Goal: Task Accomplishment & Management: Use online tool/utility

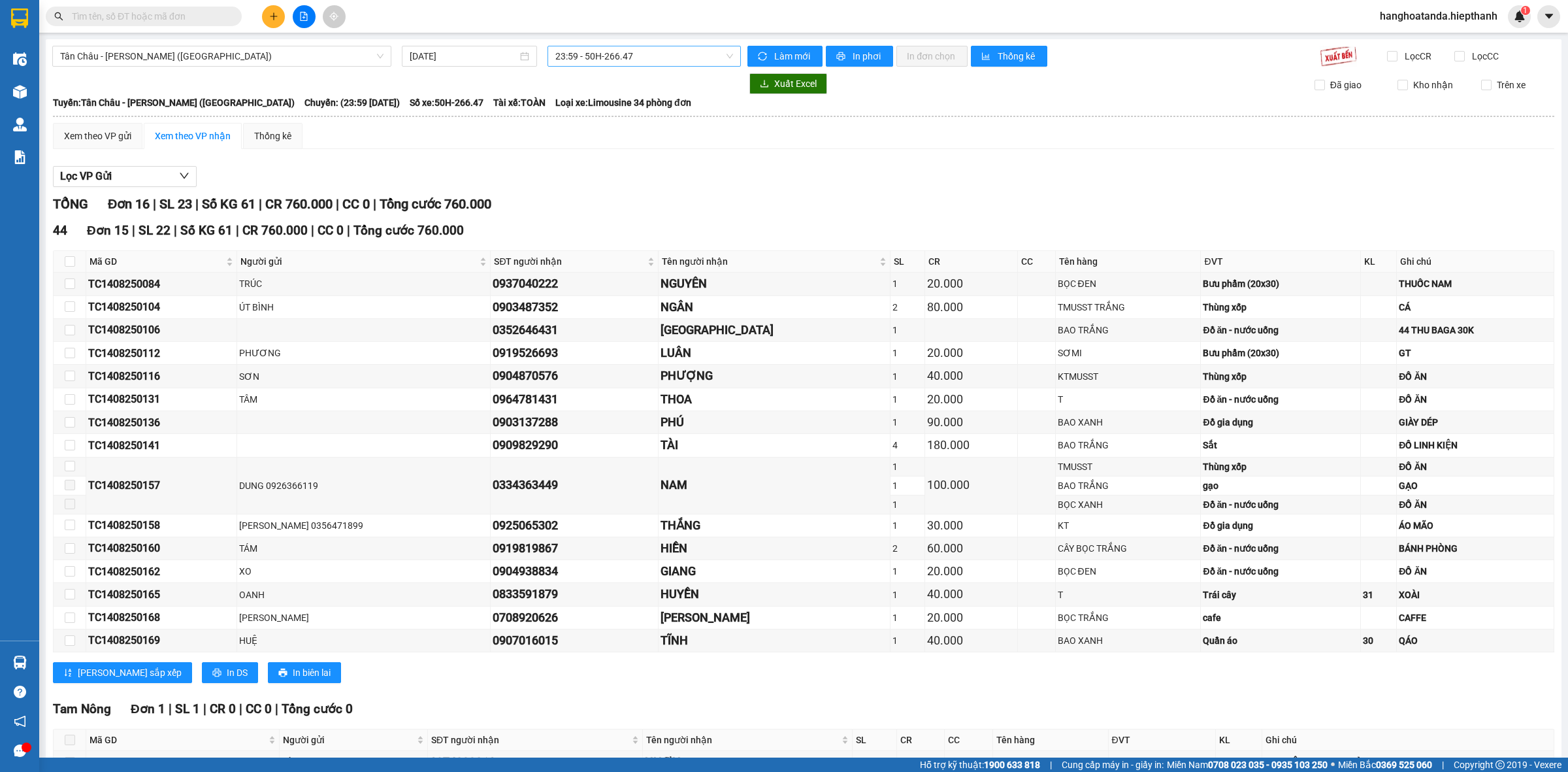
click at [583, 54] on span "23:59 - 50H-266.47" at bounding box center [644, 56] width 178 height 20
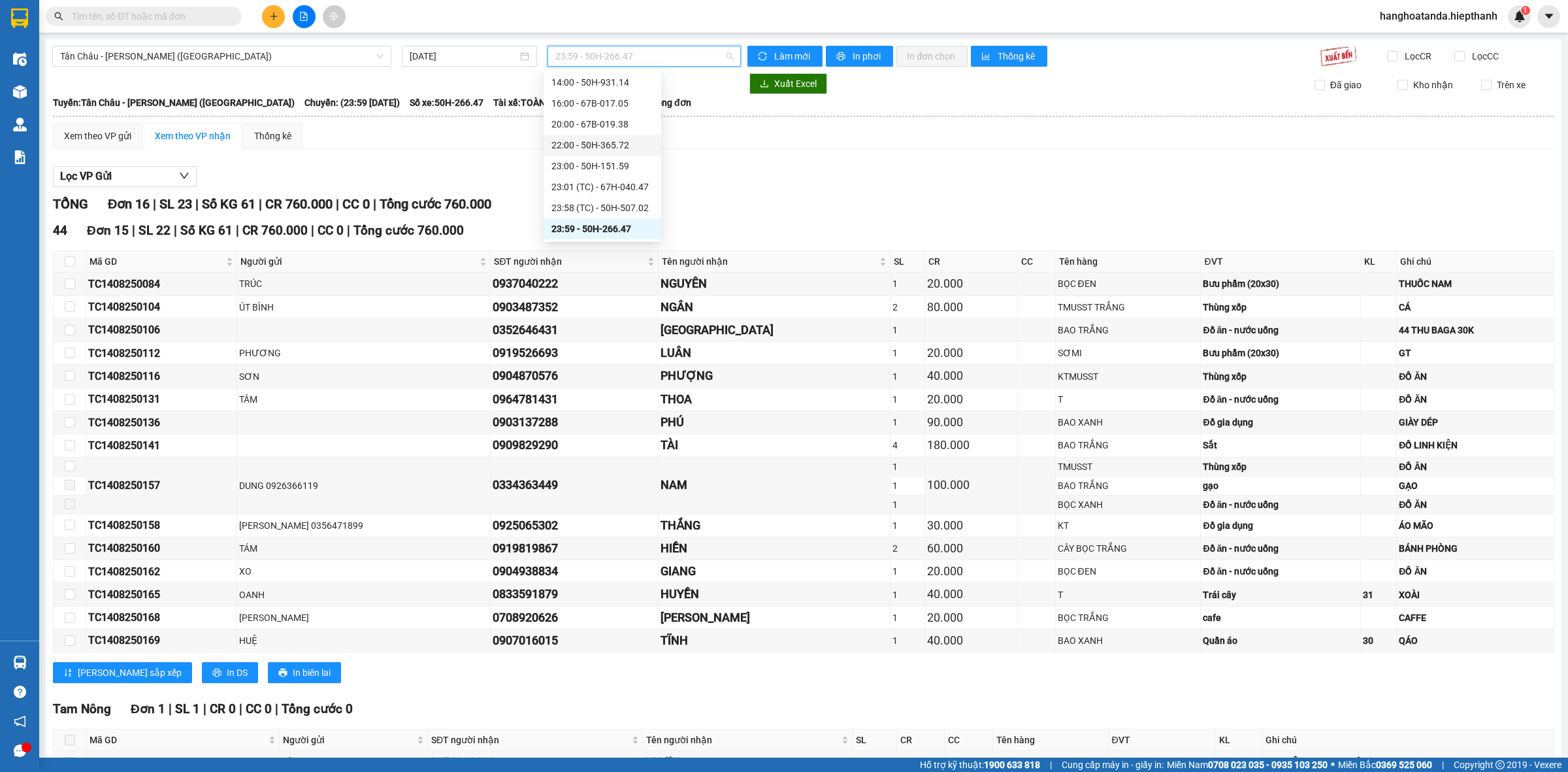
click at [560, 135] on div "22:00 - 50H-365.72" at bounding box center [602, 145] width 118 height 21
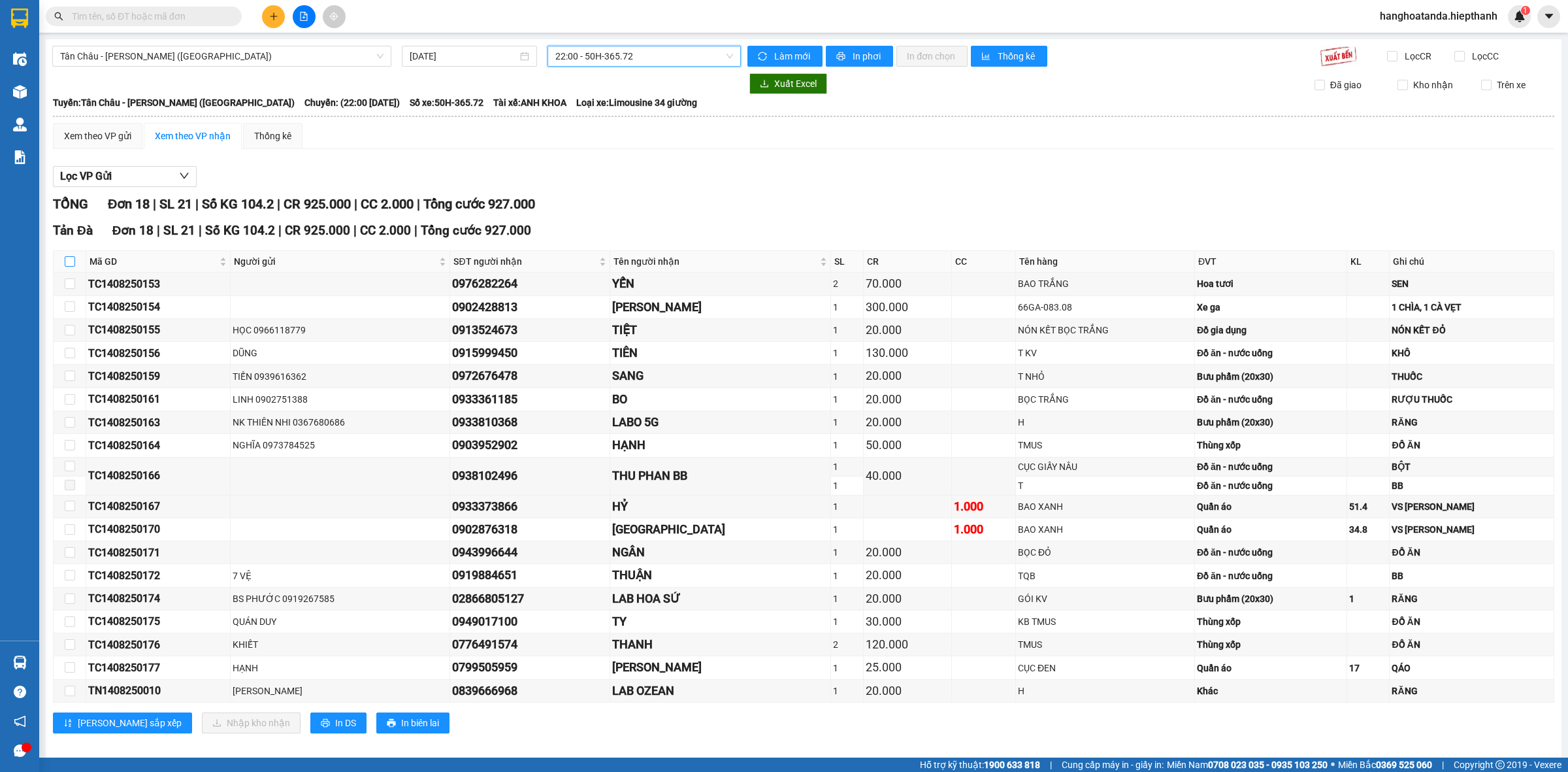
click at [69, 262] on input "checkbox" at bounding box center [70, 262] width 10 height 10
checkbox input "true"
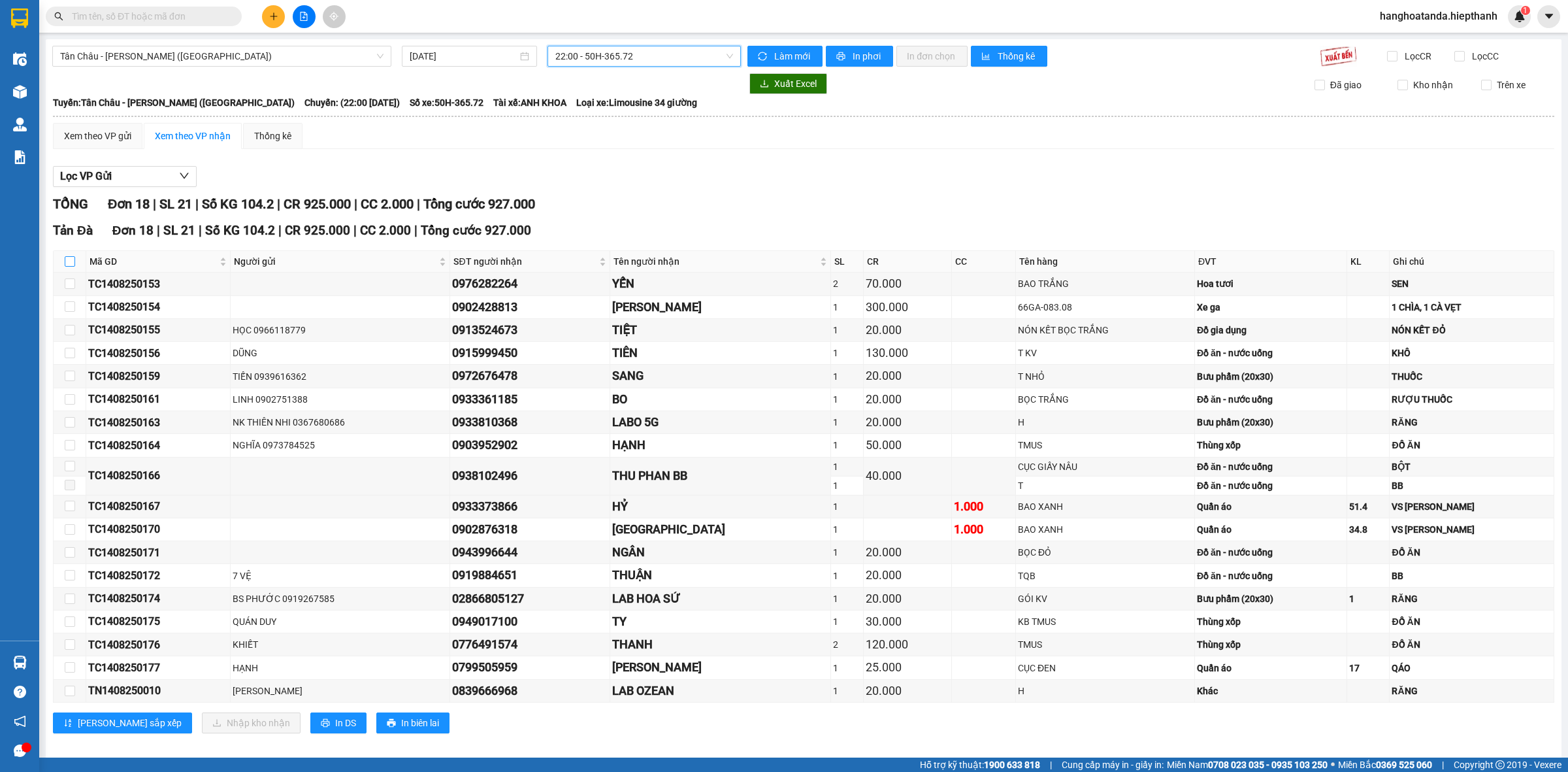
checkbox input "true"
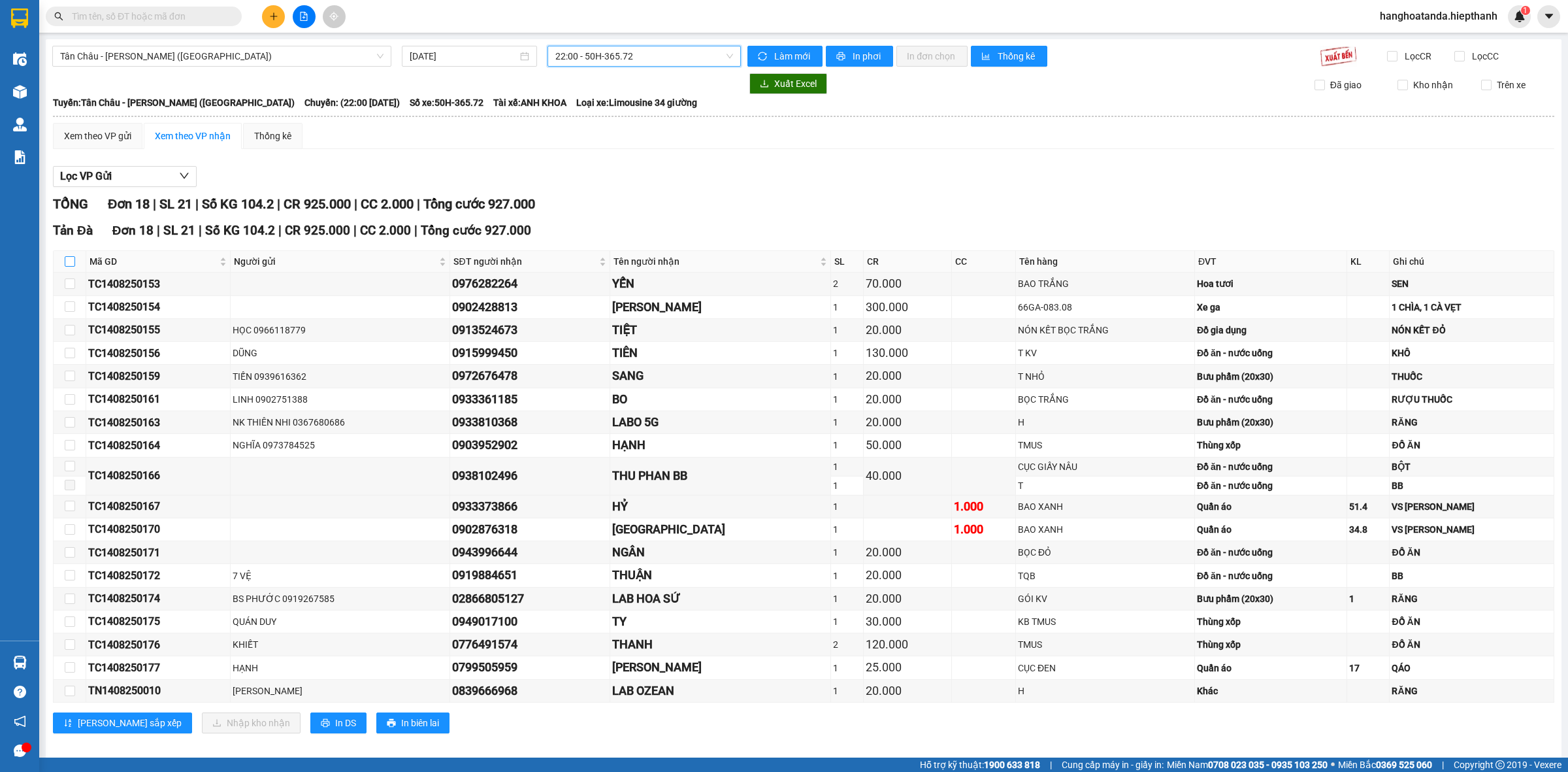
checkbox input "true"
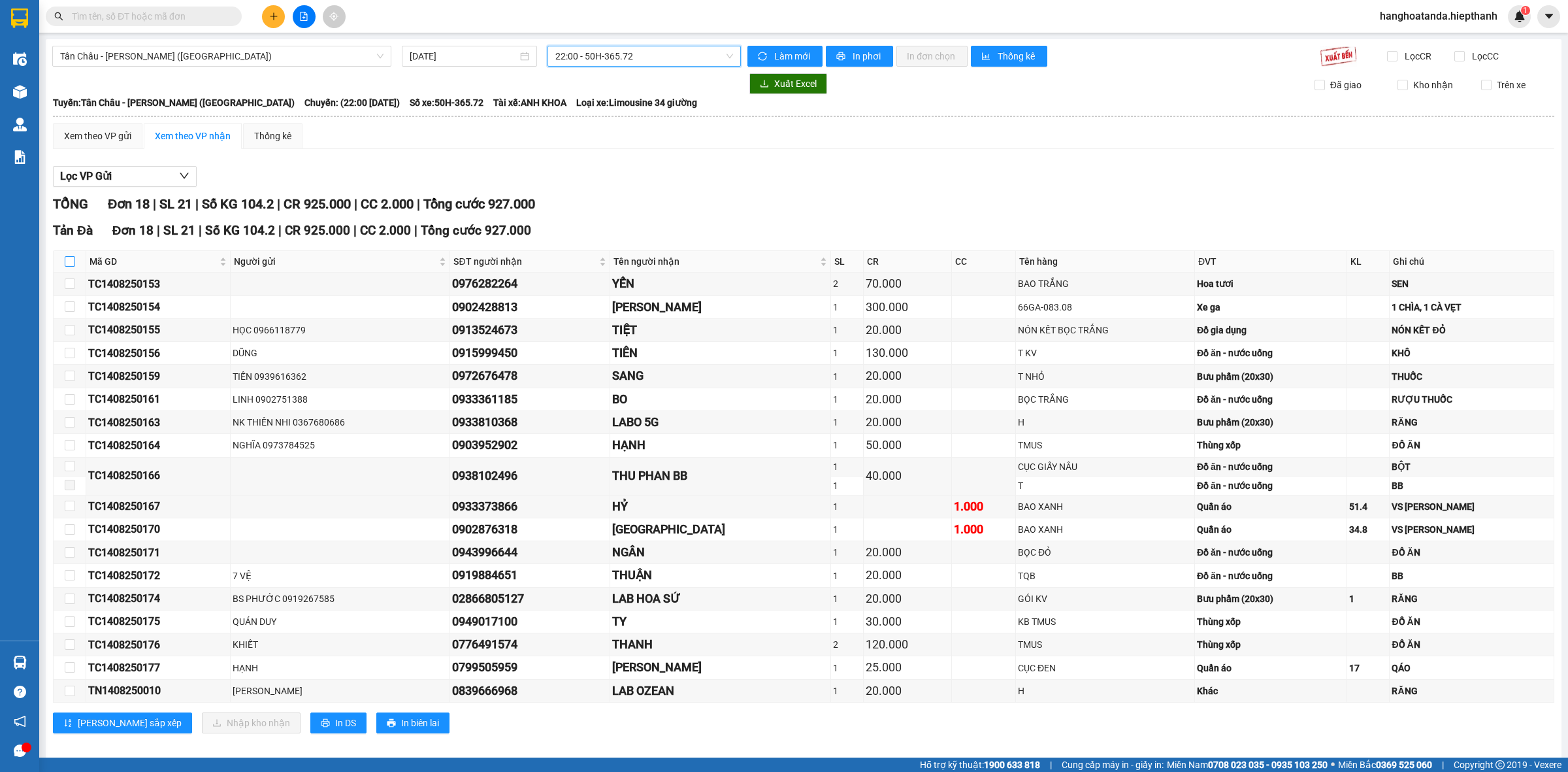
checkbox input "true"
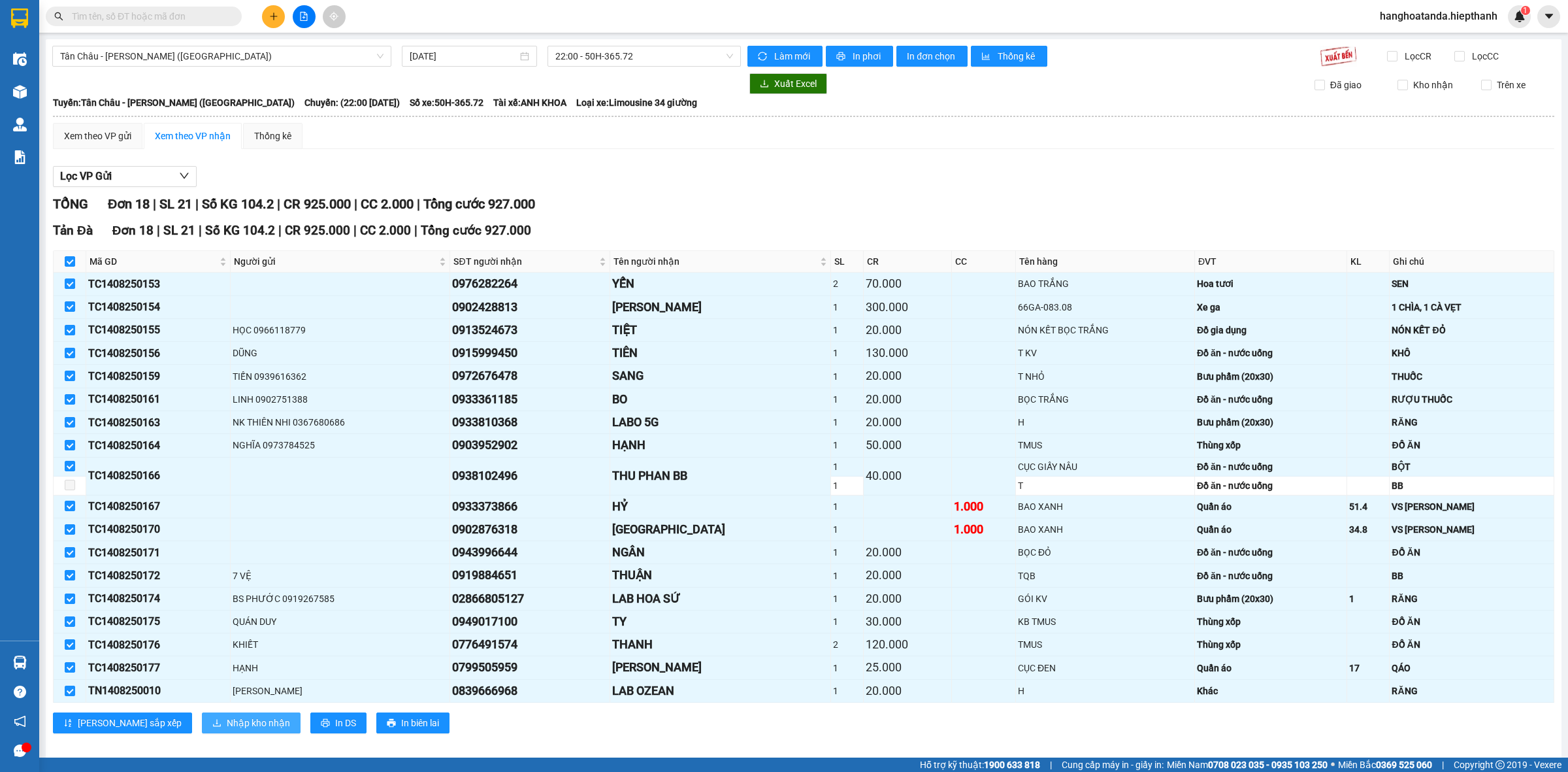
click at [207, 733] on button "Nhập kho nhận" at bounding box center [251, 723] width 99 height 21
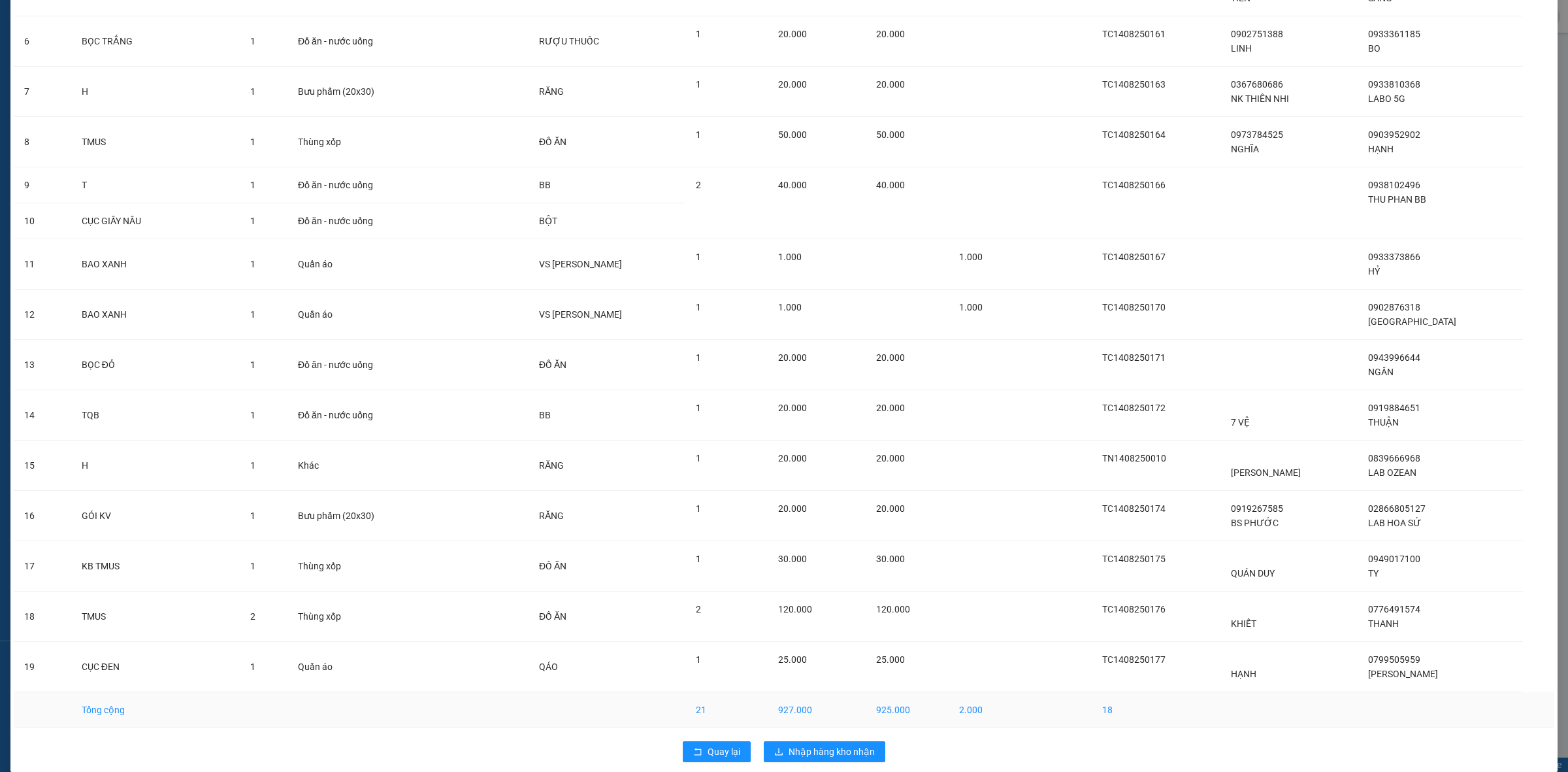
scroll to position [364, 0]
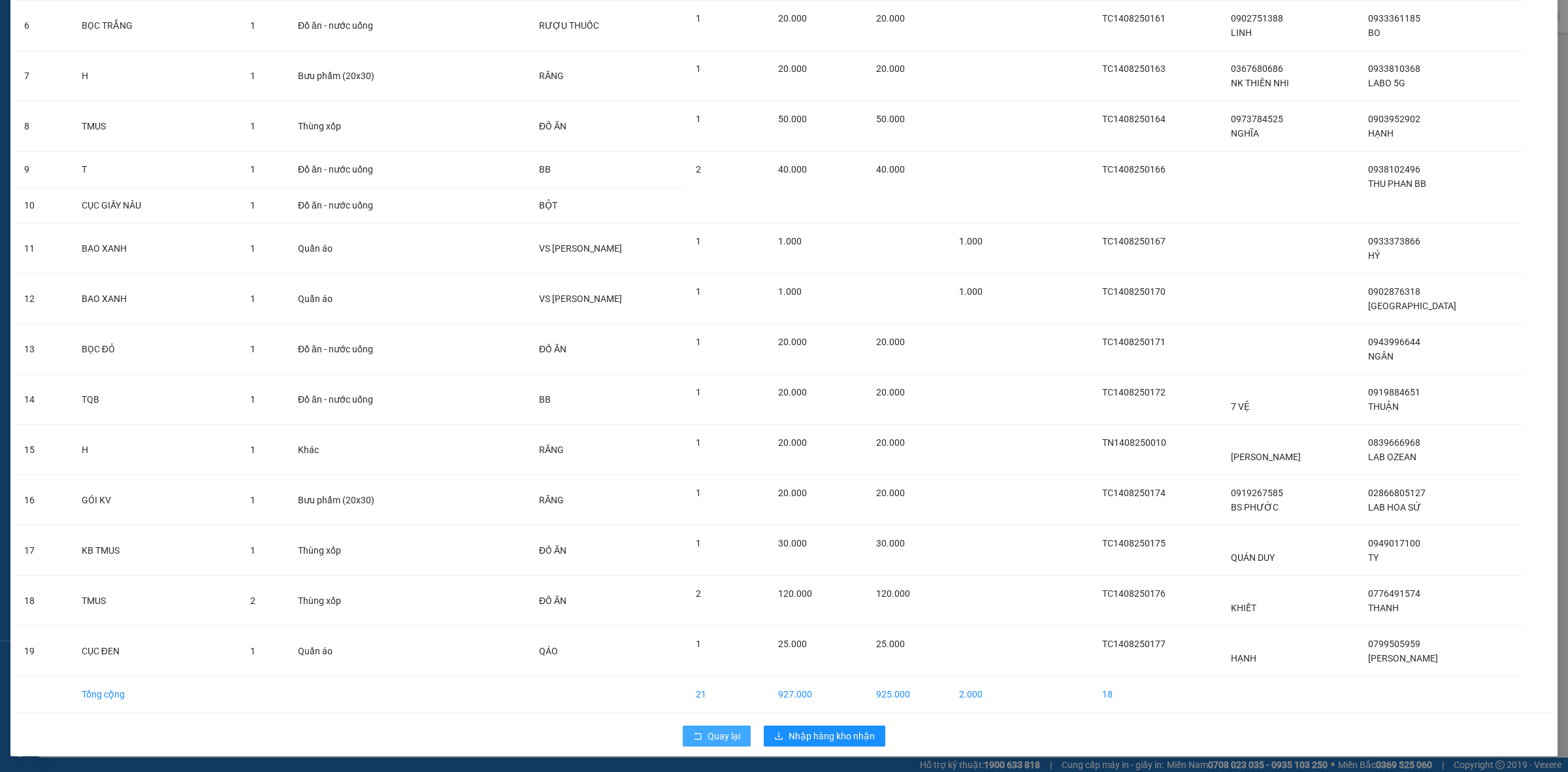
click at [712, 731] on span "Quay lại" at bounding box center [724, 736] width 33 height 14
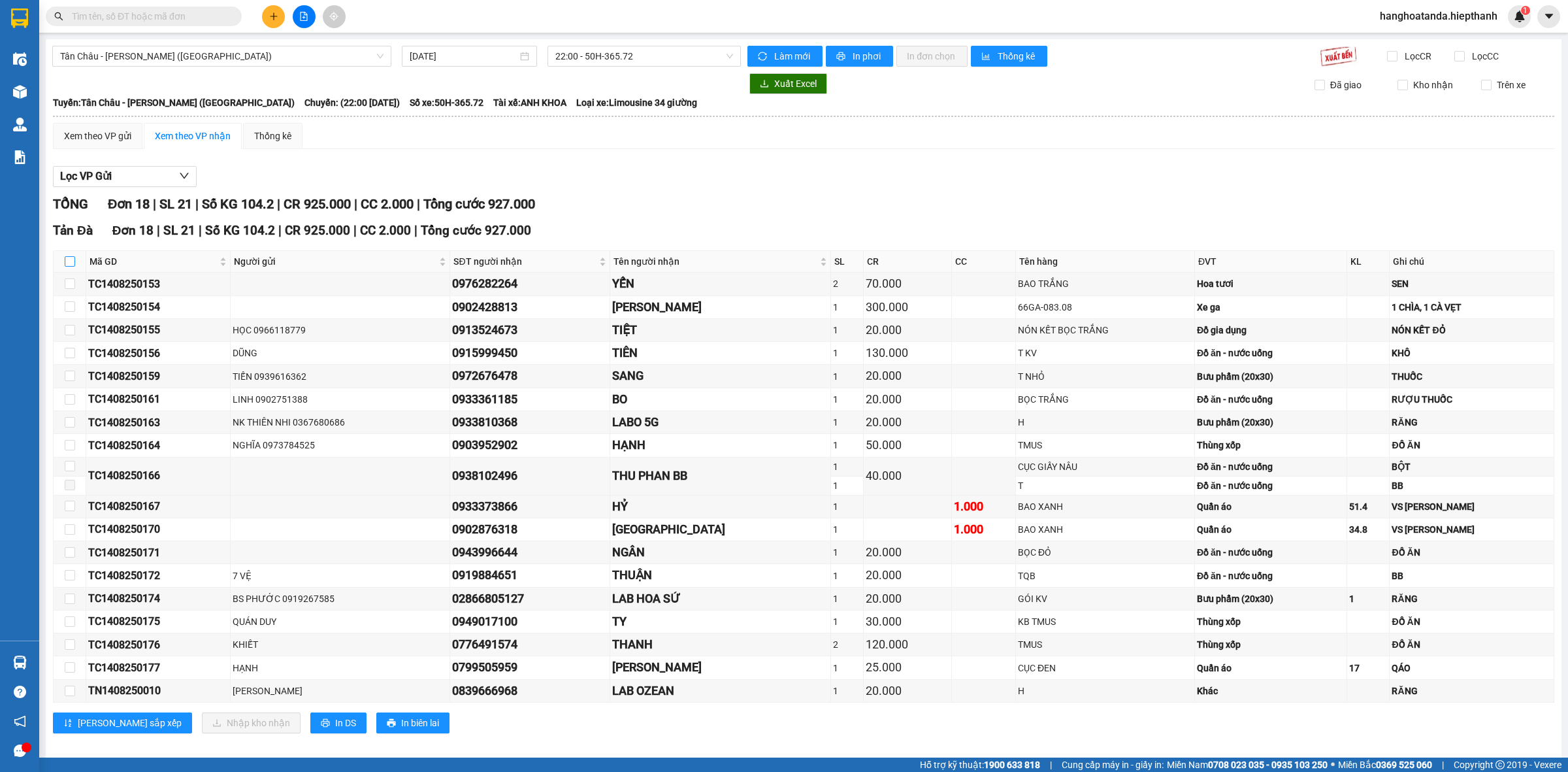
click at [70, 262] on input "checkbox" at bounding box center [70, 262] width 10 height 10
checkbox input "true"
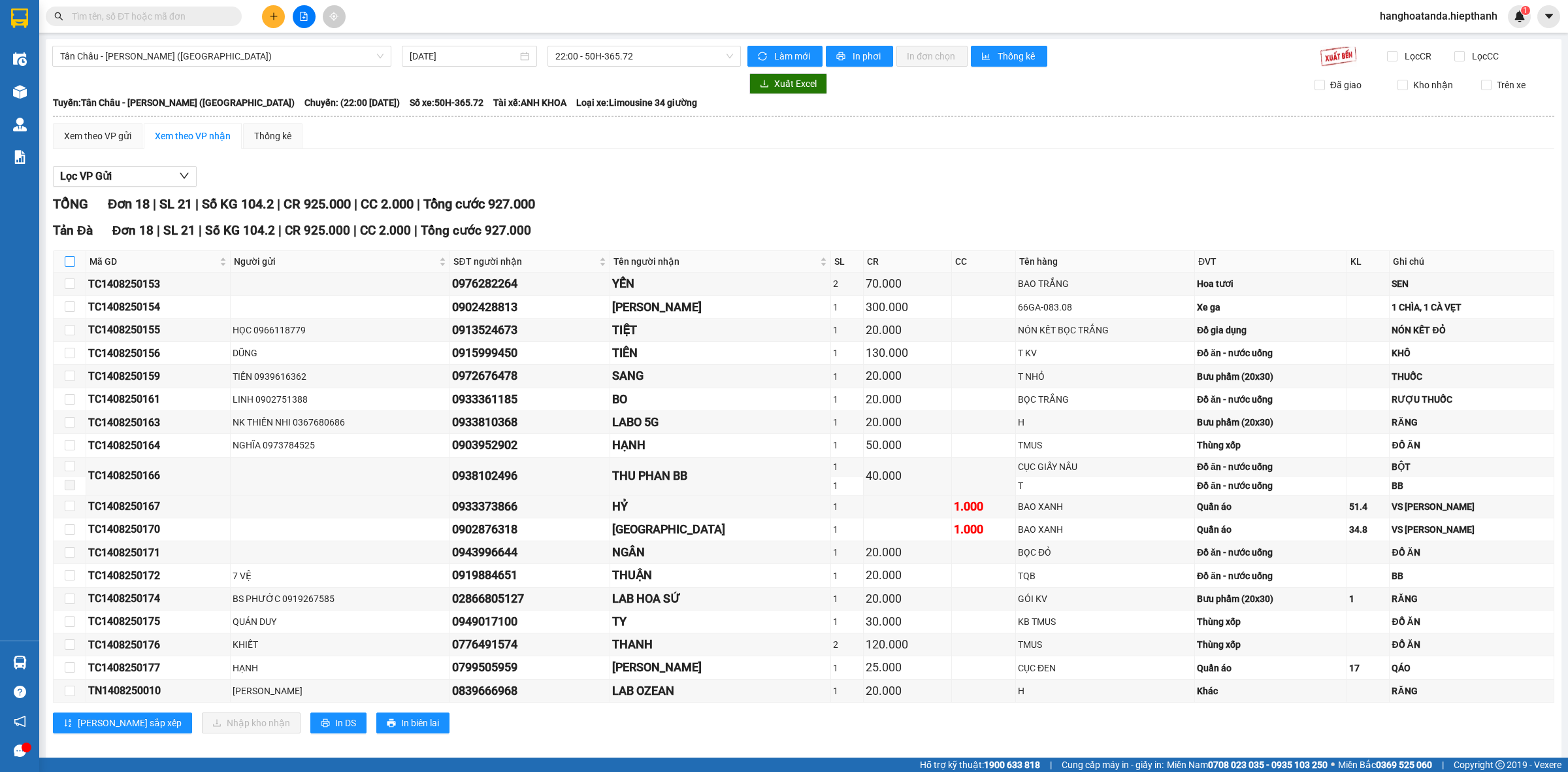
checkbox input "true"
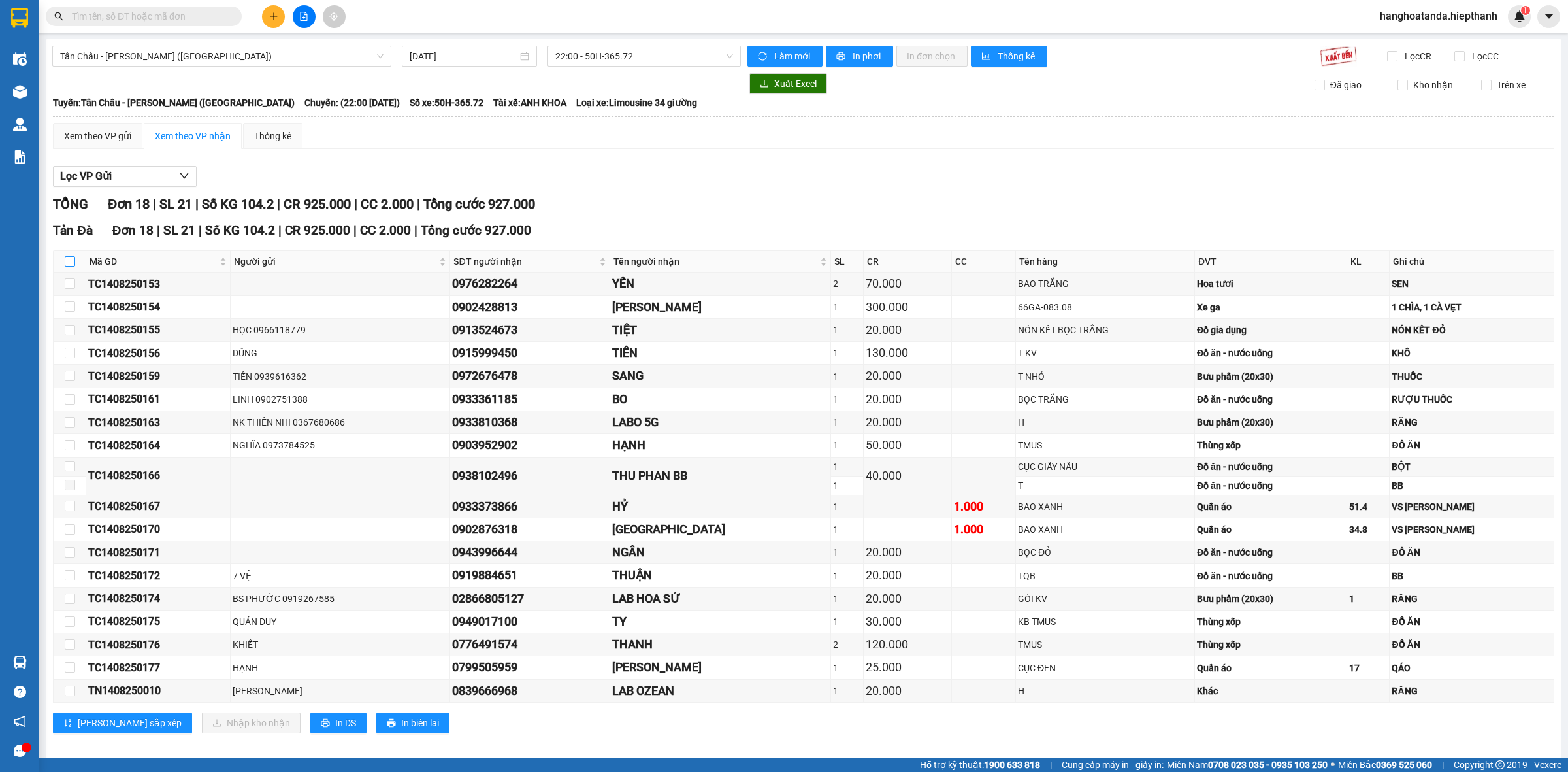
checkbox input "true"
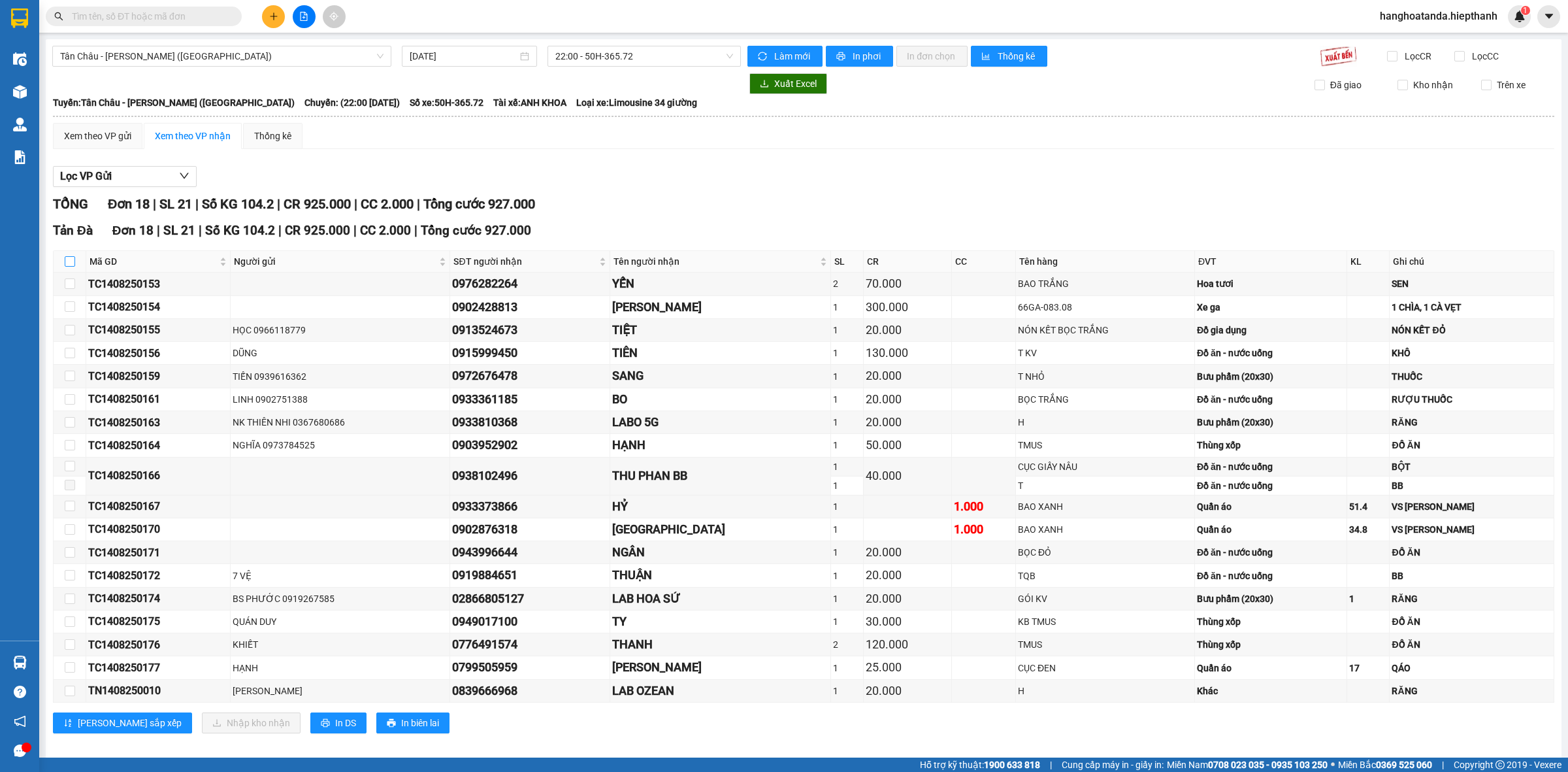
checkbox input "true"
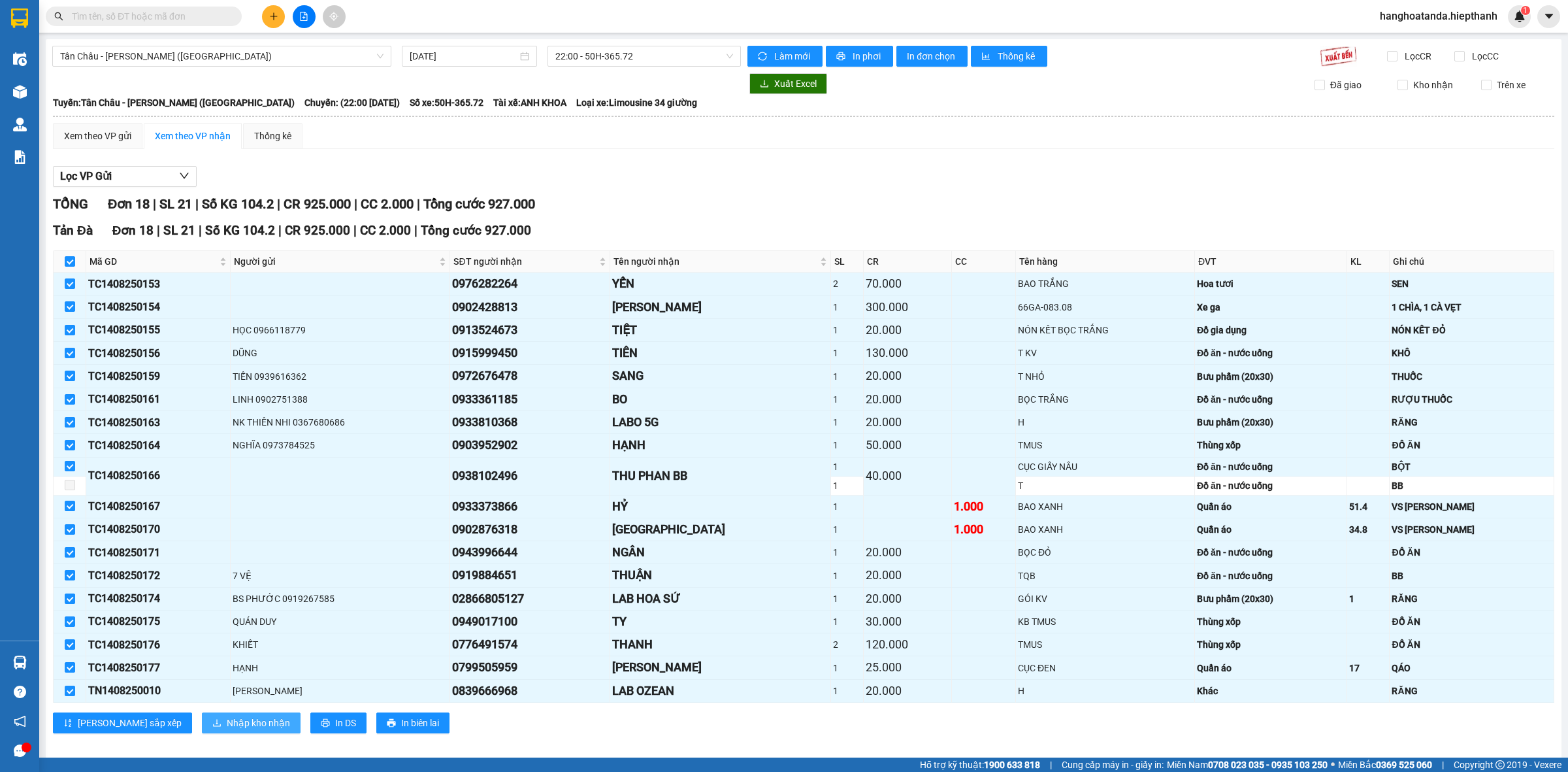
click at [227, 720] on span "Nhập kho nhận" at bounding box center [258, 723] width 63 height 14
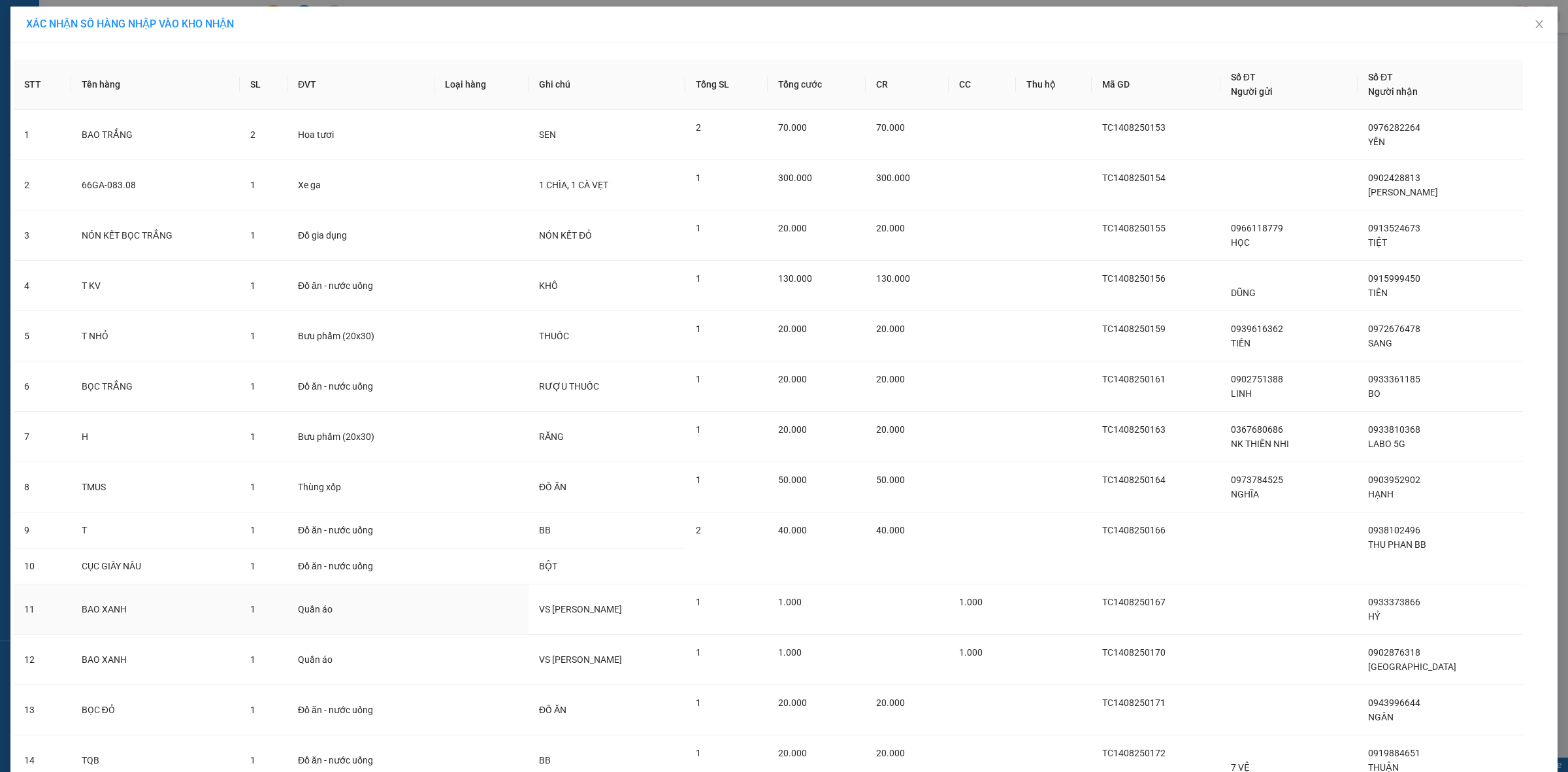
scroll to position [364, 0]
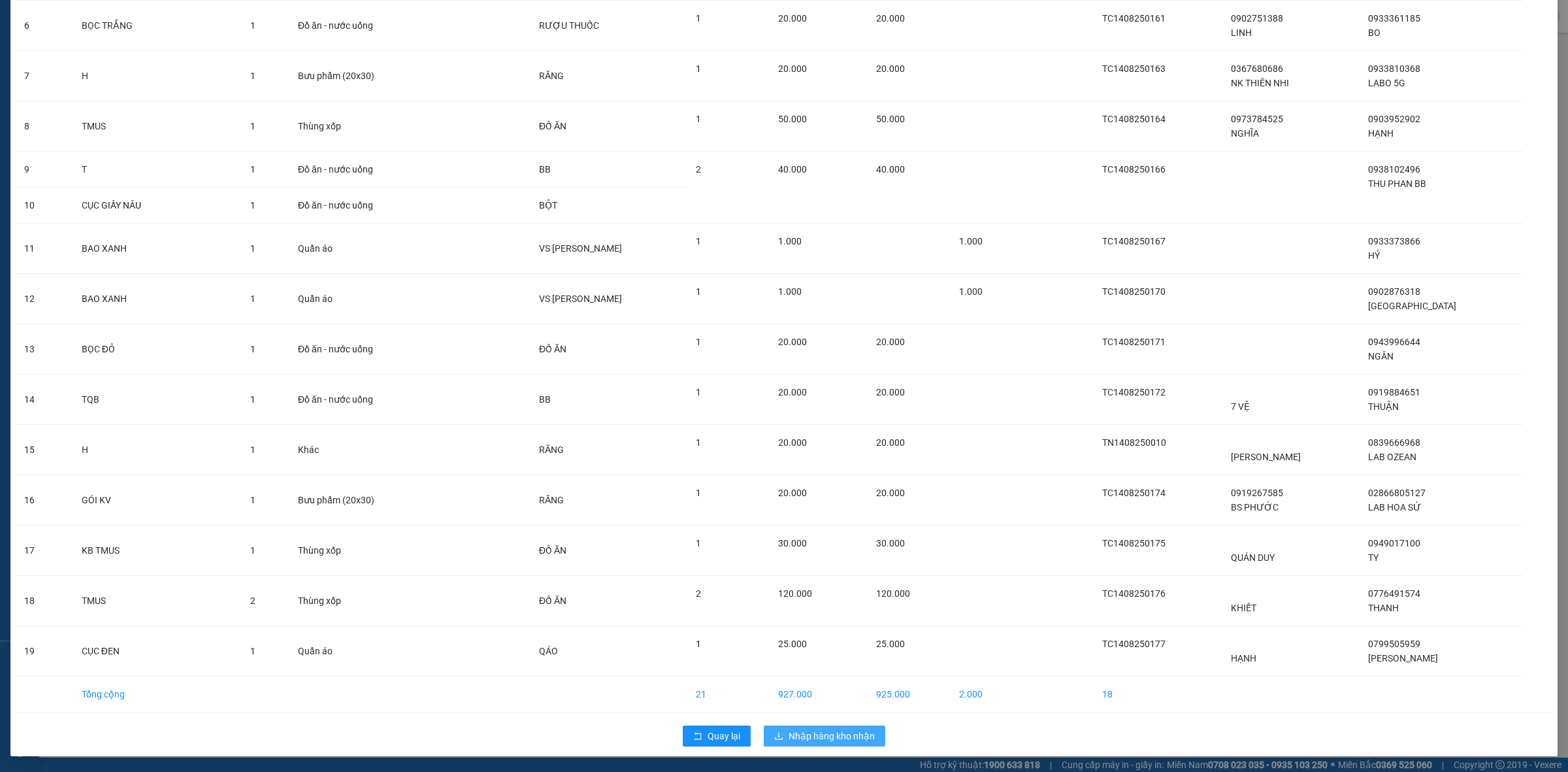
click at [834, 737] on span "Nhập hàng kho nhận" at bounding box center [832, 736] width 86 height 14
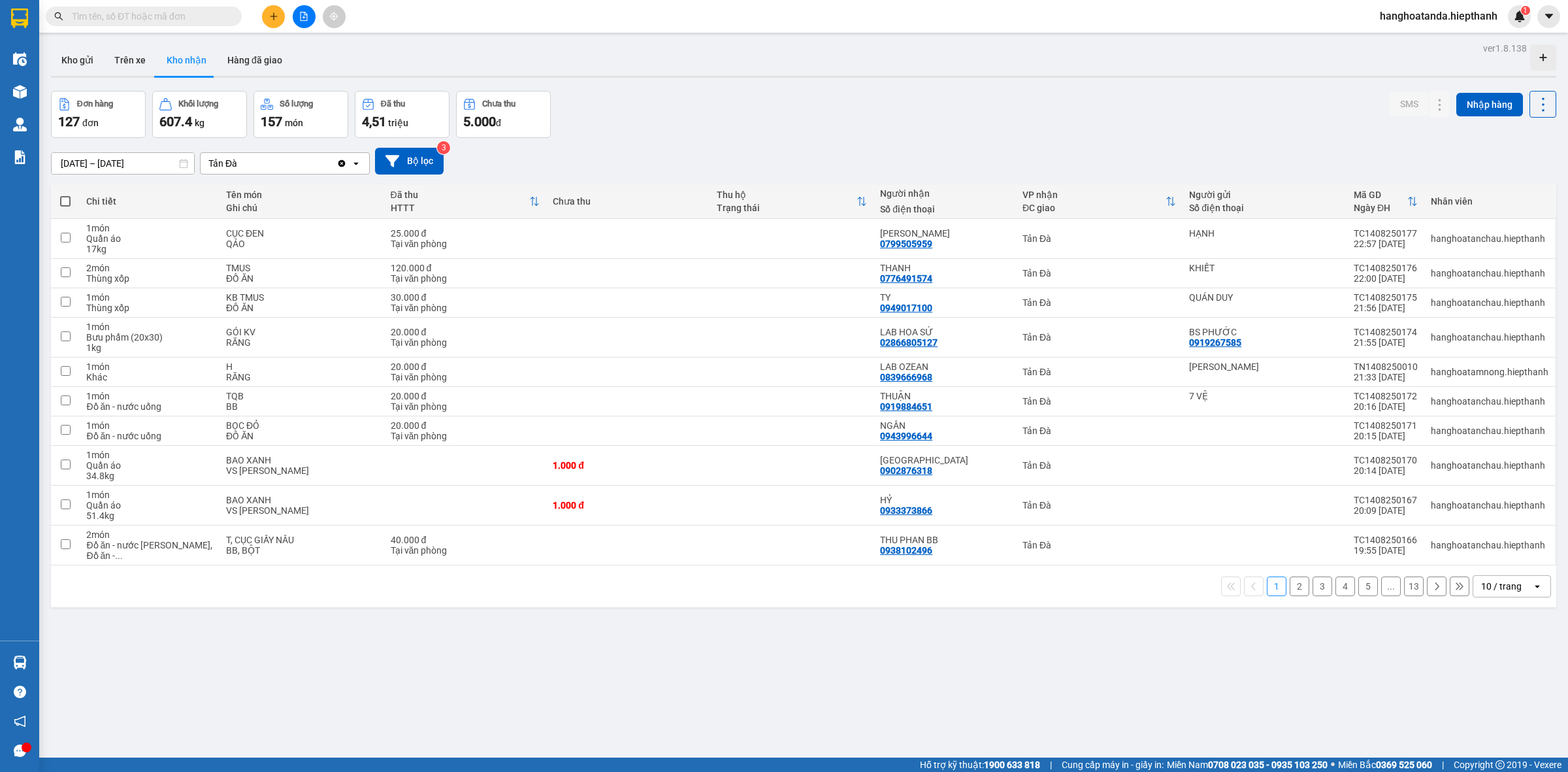
click at [302, 14] on icon "file-add" at bounding box center [304, 16] width 9 height 9
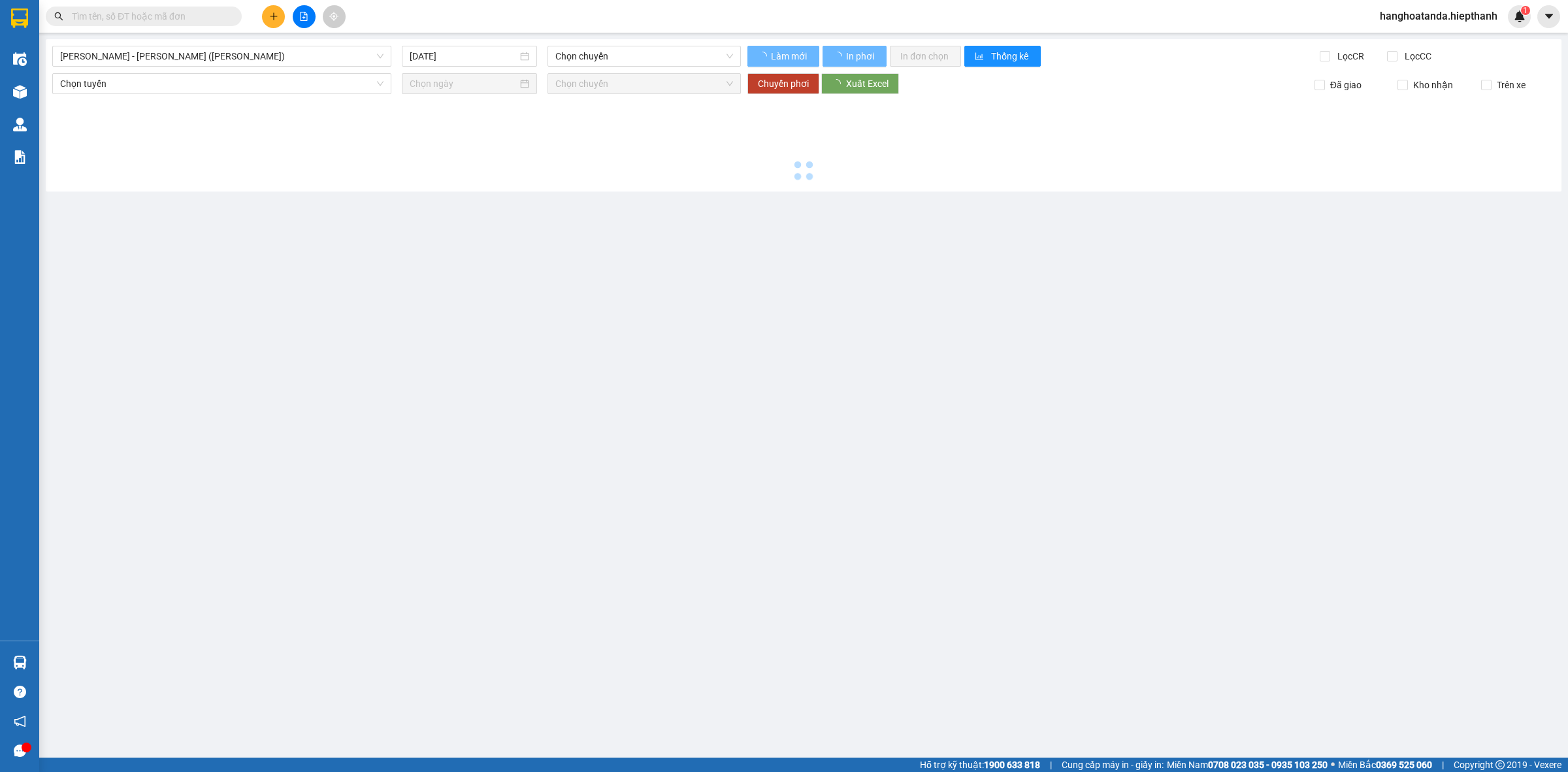
type input "[DATE]"
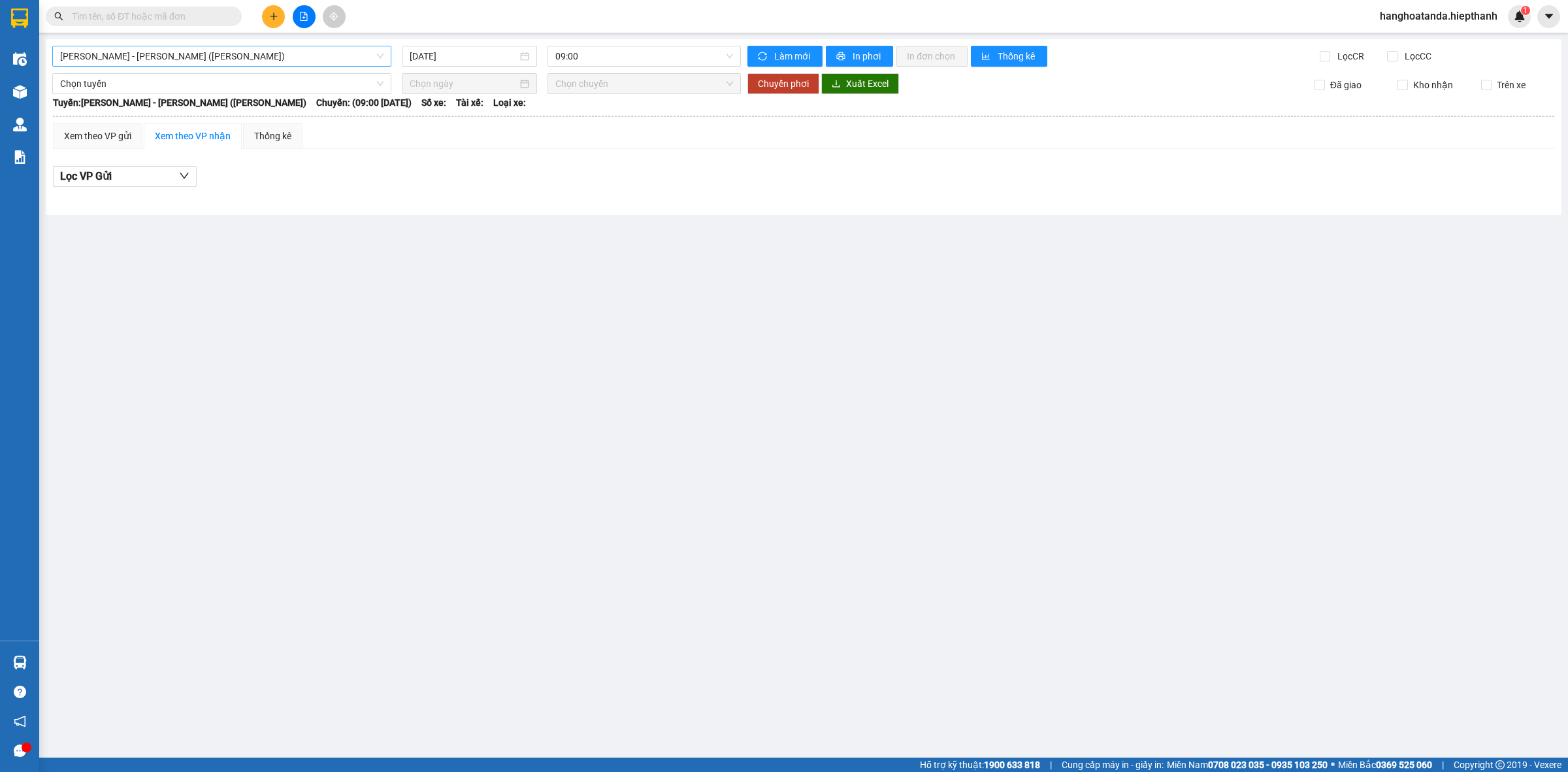
click at [94, 57] on span "Hồ Chí Minh - Tân Châu (TIỀN)" at bounding box center [222, 56] width 324 height 20
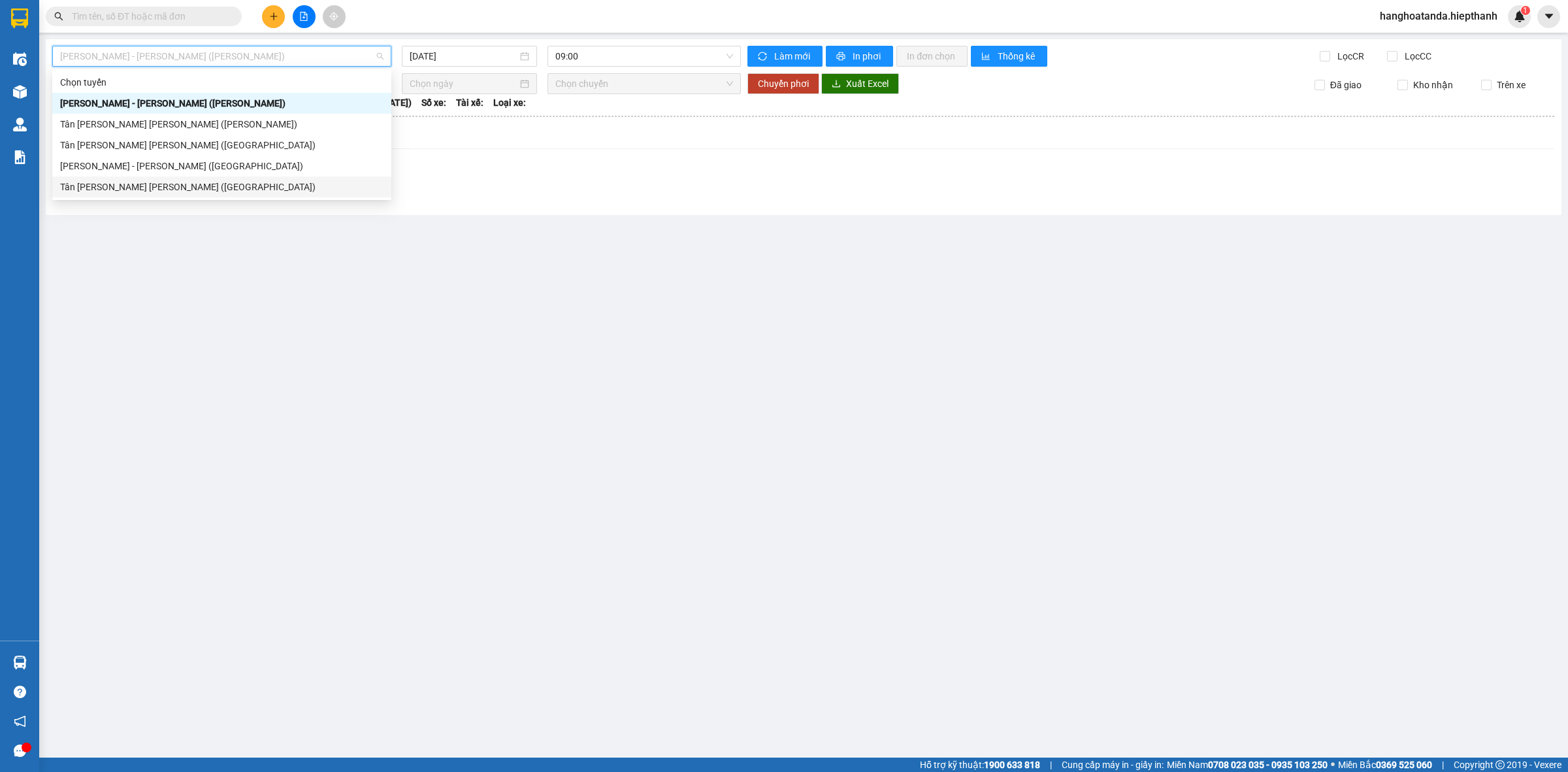
click at [80, 188] on div "Tân Châu - [PERSON_NAME] ([GEOGRAPHIC_DATA])" at bounding box center [222, 187] width 324 height 14
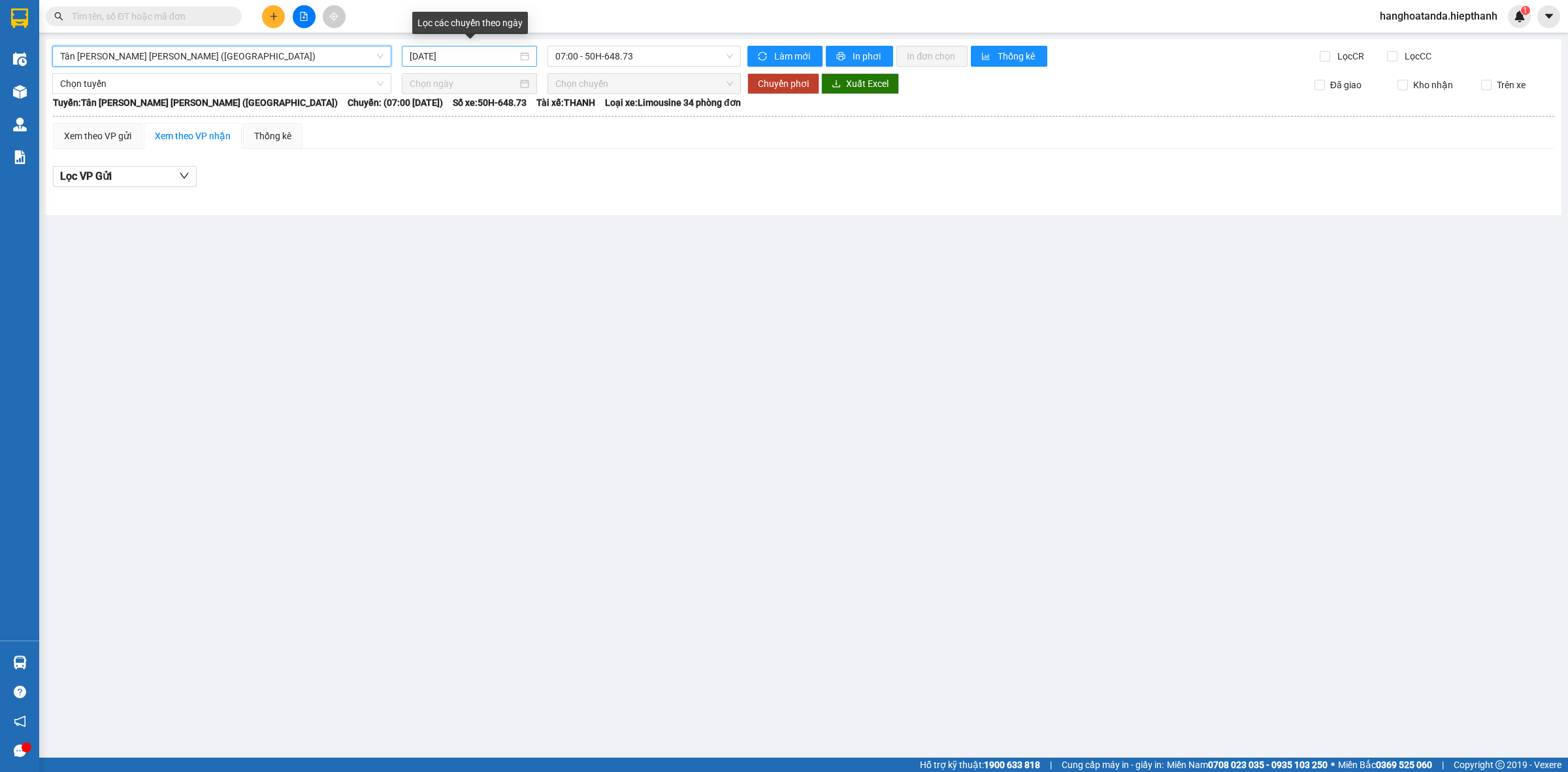
click at [417, 58] on input "15/08/2025" at bounding box center [464, 56] width 108 height 14
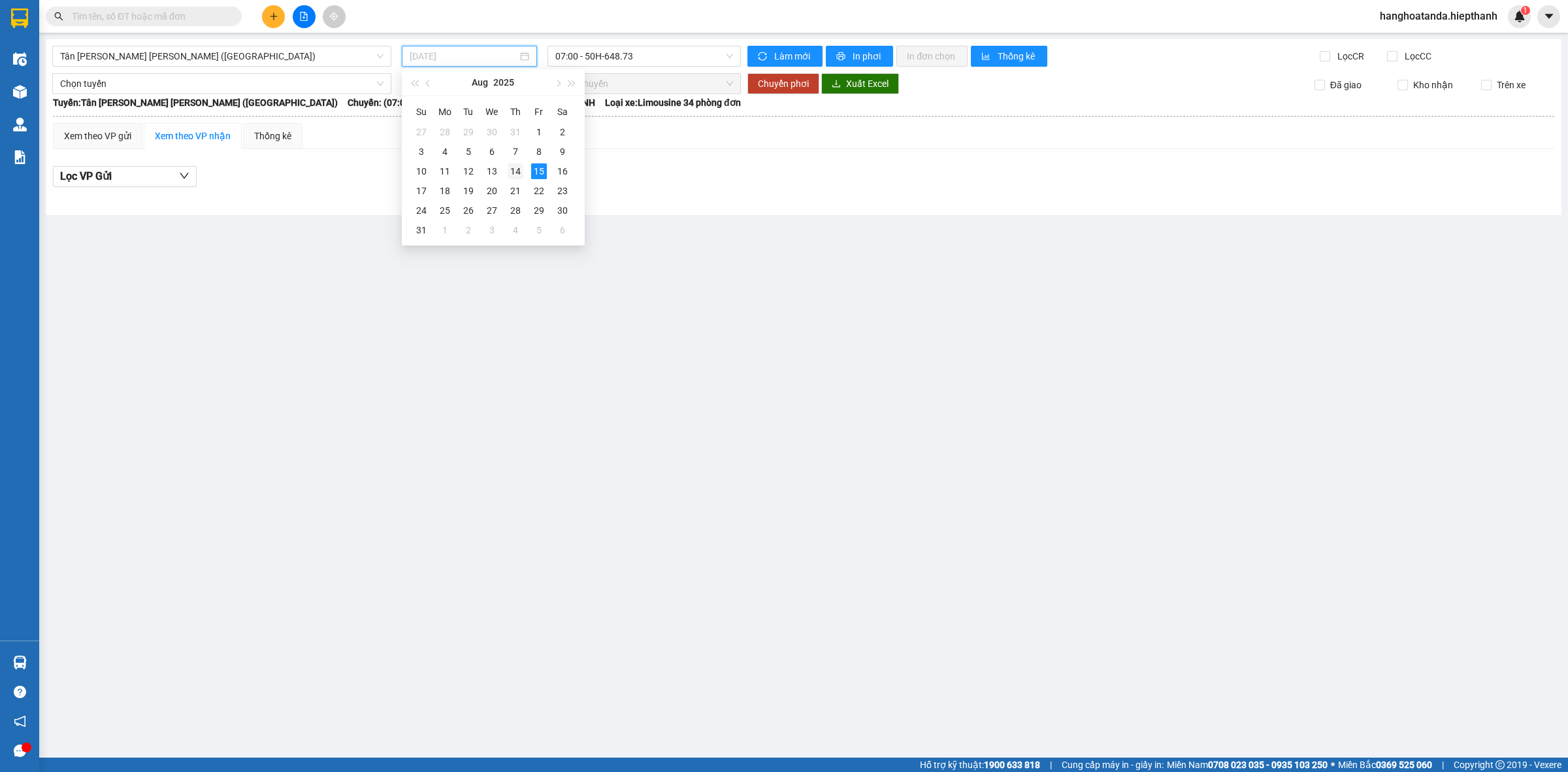
click at [513, 170] on div "14" at bounding box center [515, 171] width 16 height 16
type input "[DATE]"
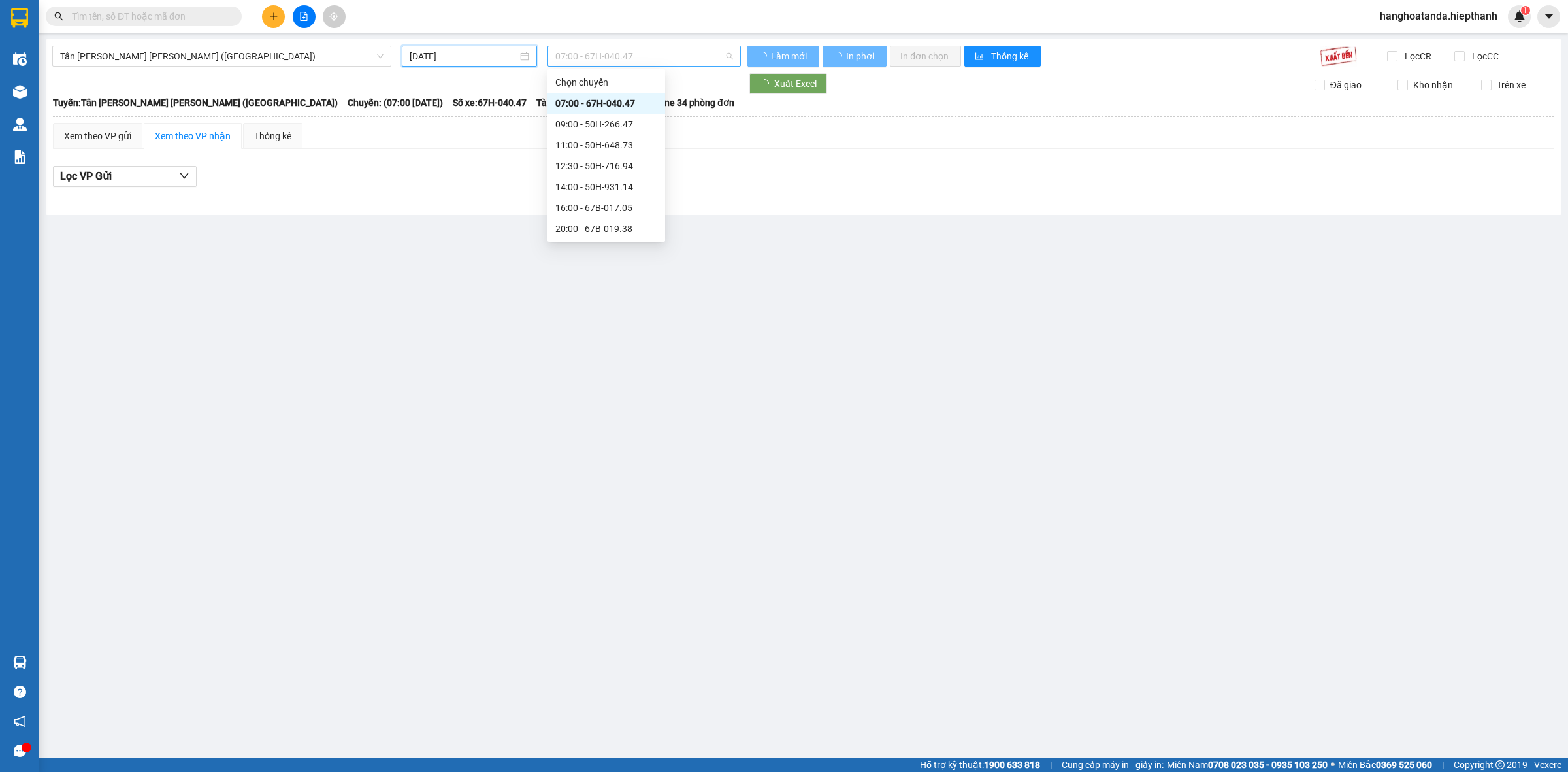
click at [592, 57] on span "07:00 - 67H-040.47" at bounding box center [644, 56] width 178 height 20
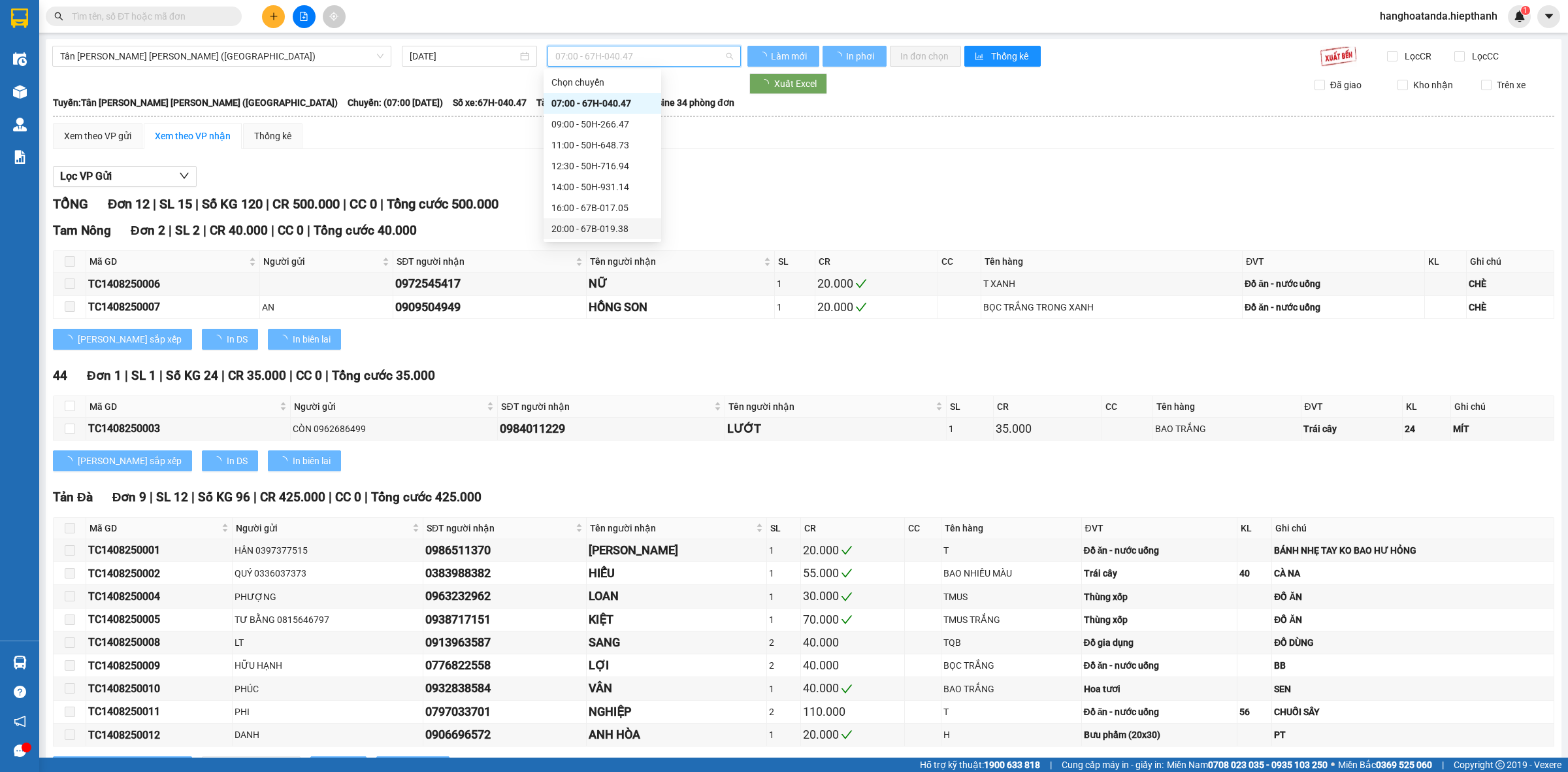
click at [569, 222] on div "20:00 - 67B-019.38" at bounding box center [602, 229] width 102 height 14
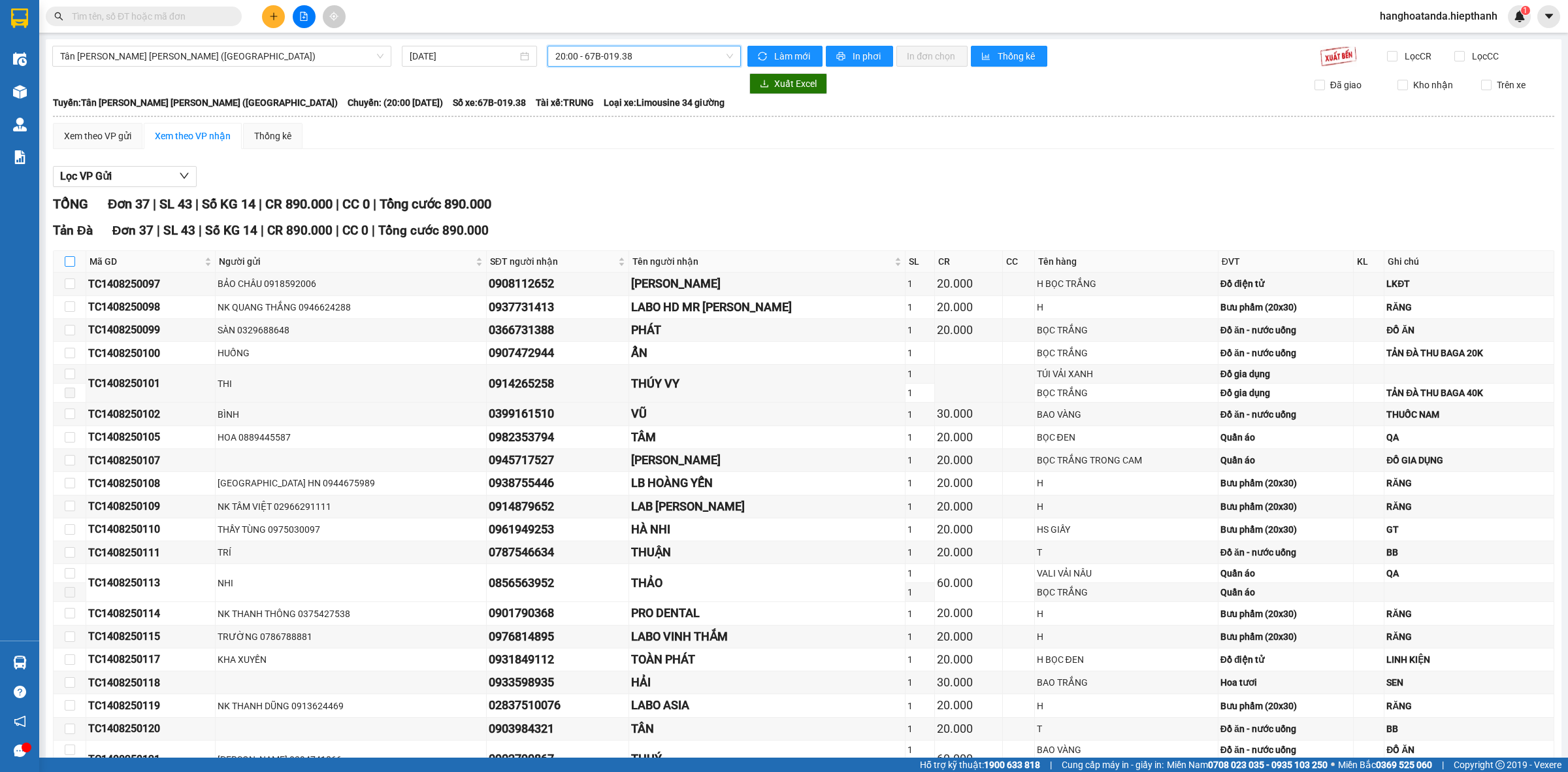
click at [67, 260] on input "checkbox" at bounding box center [70, 262] width 10 height 10
checkbox input "true"
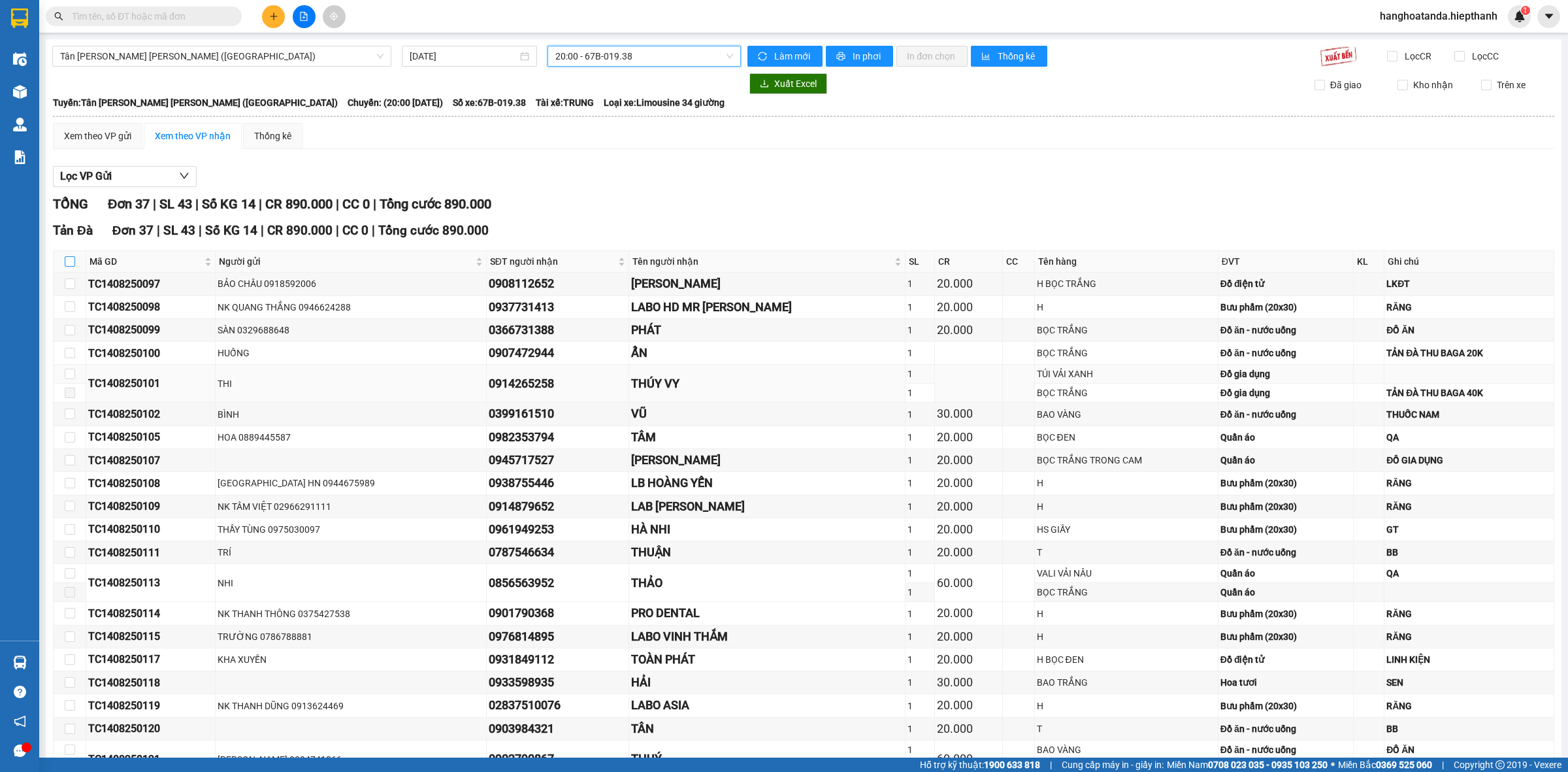
checkbox input "true"
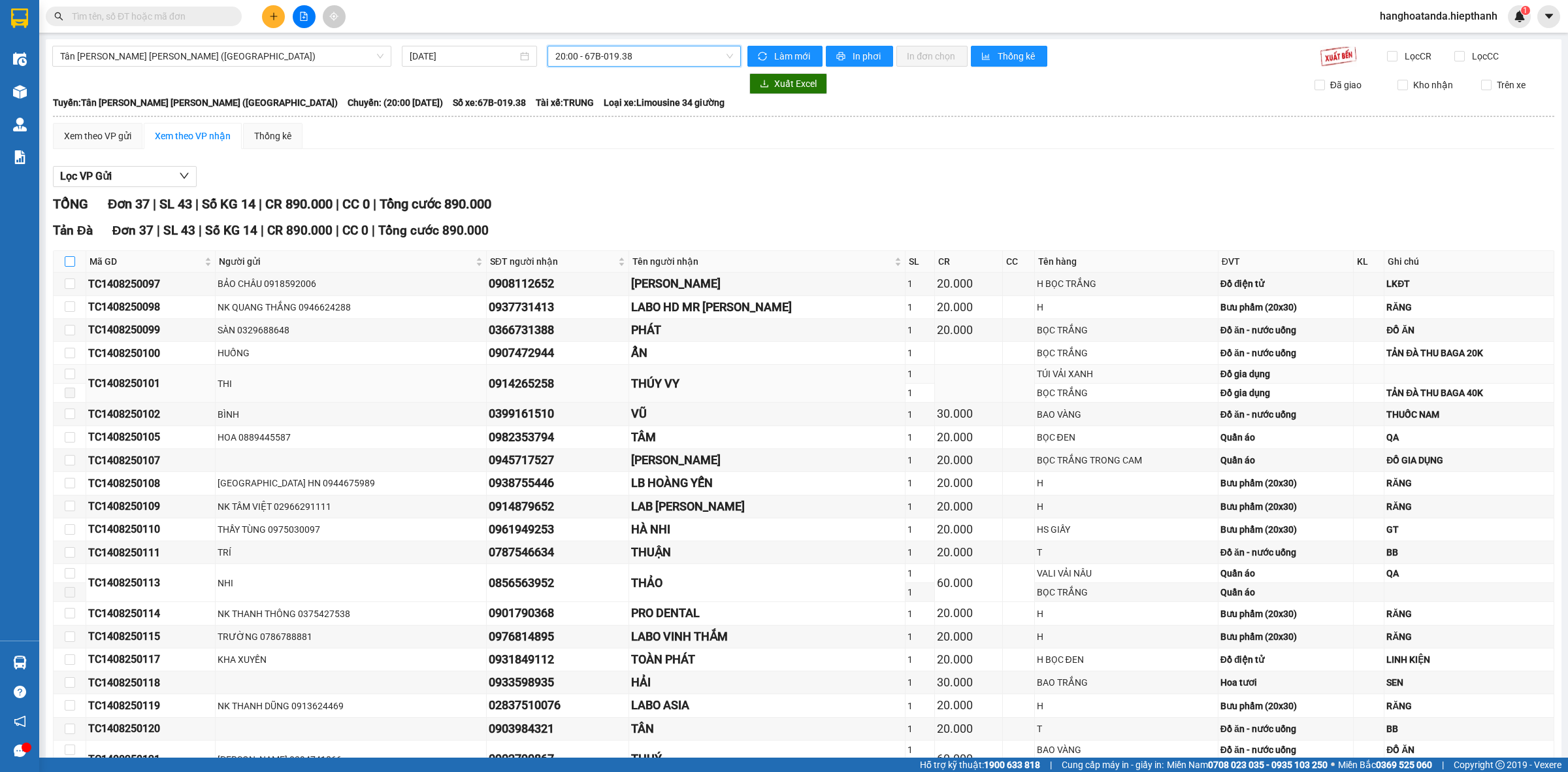
checkbox input "true"
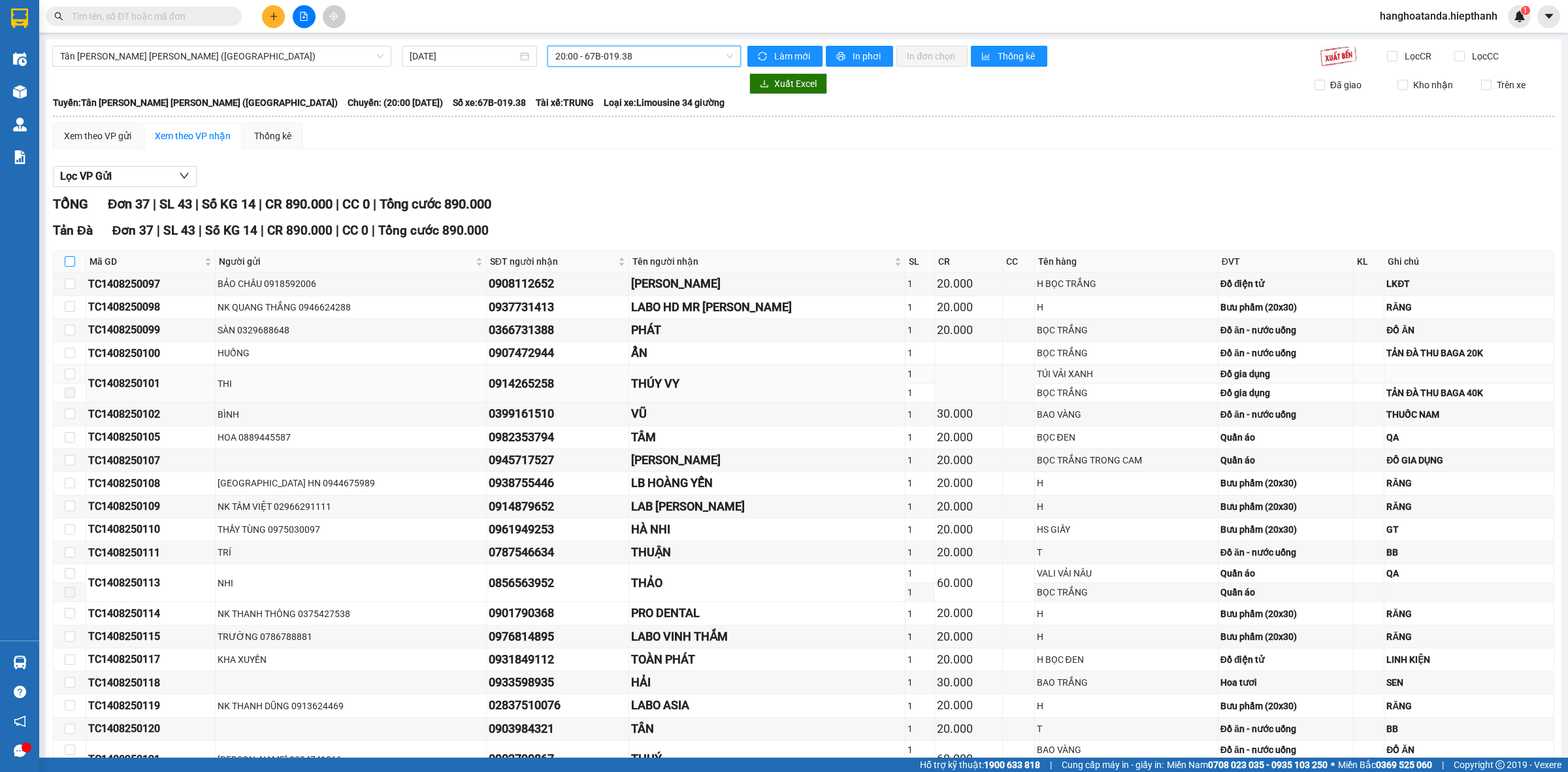
checkbox input "true"
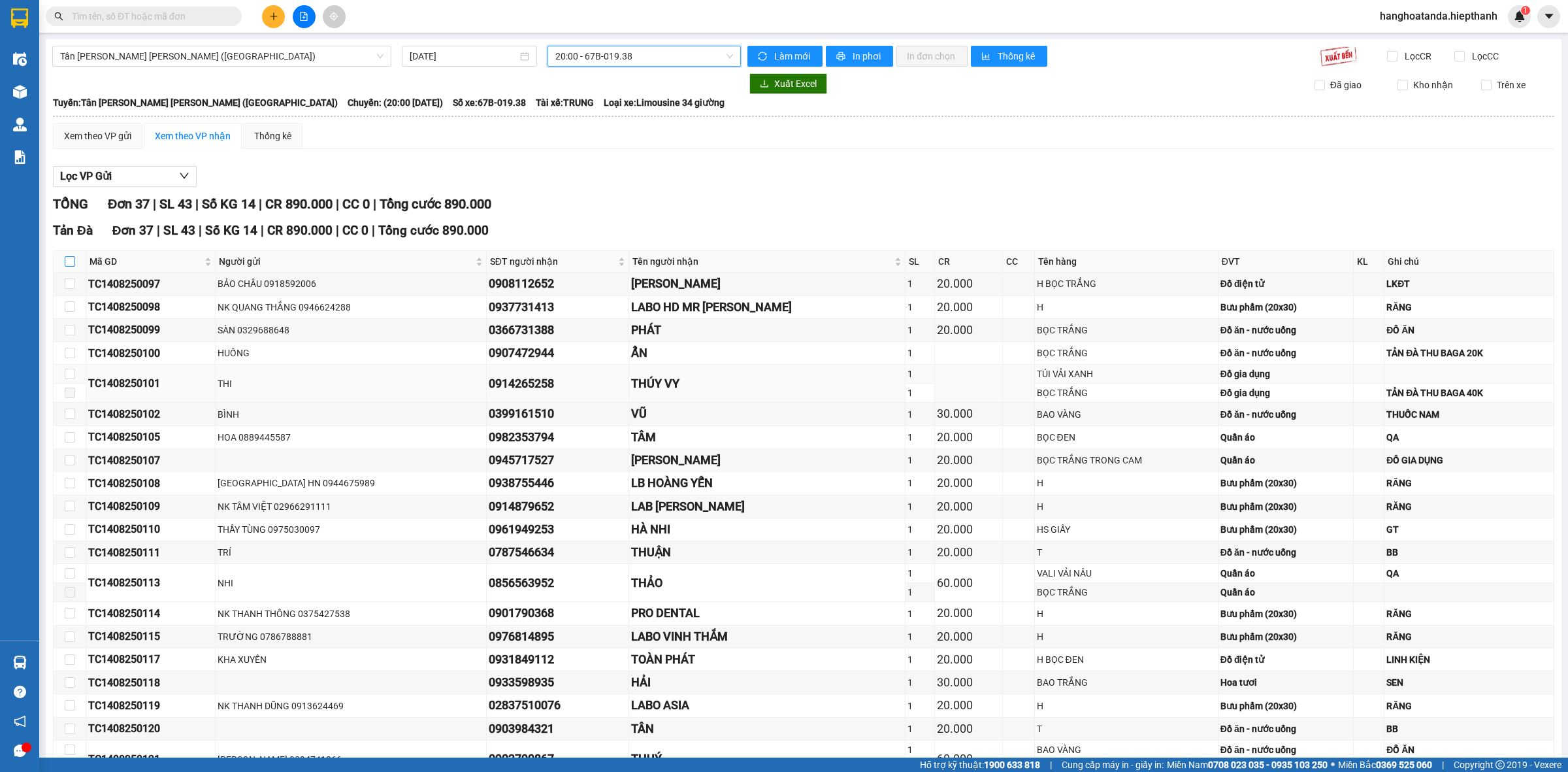
checkbox input "true"
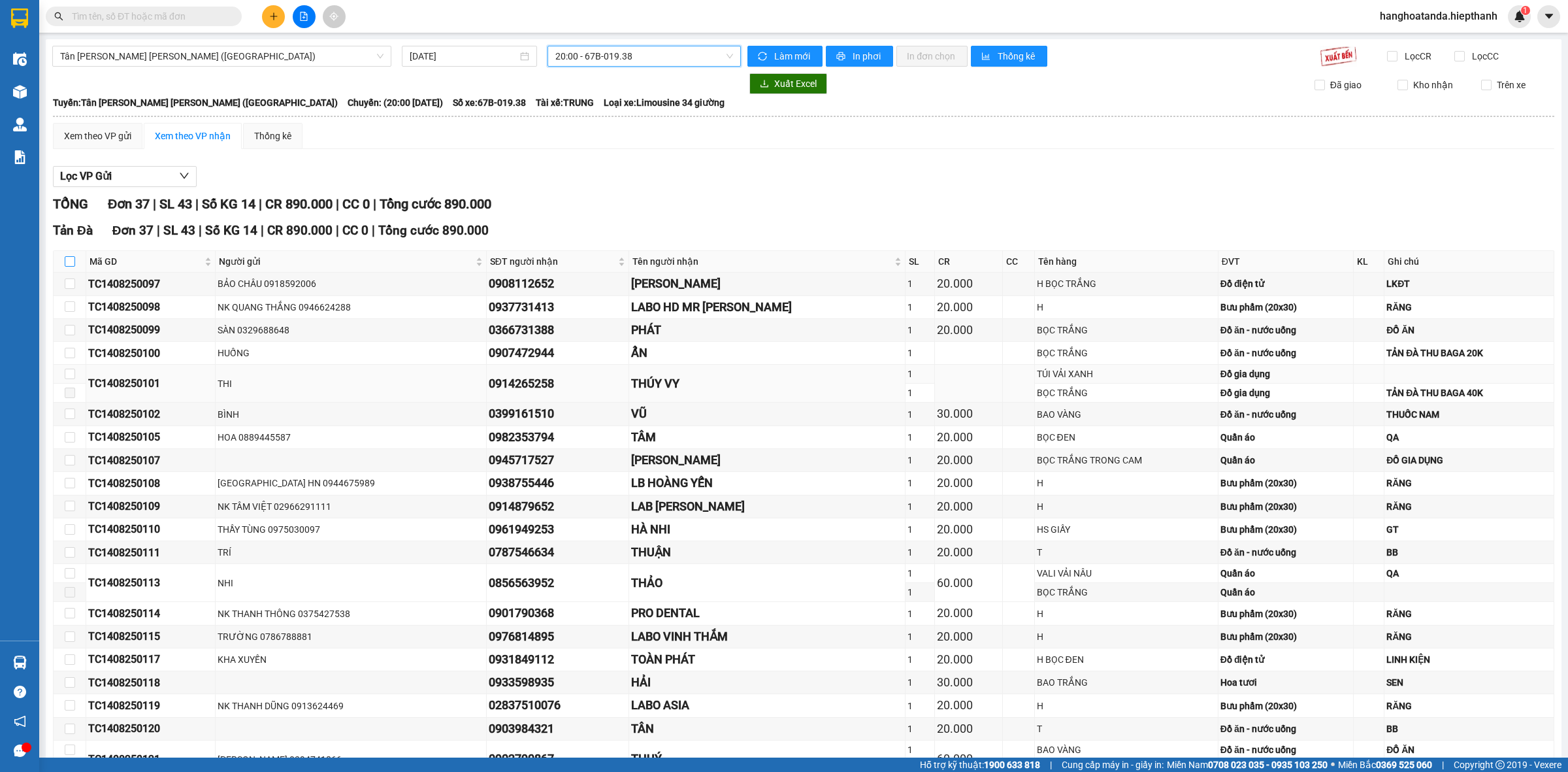
checkbox input "true"
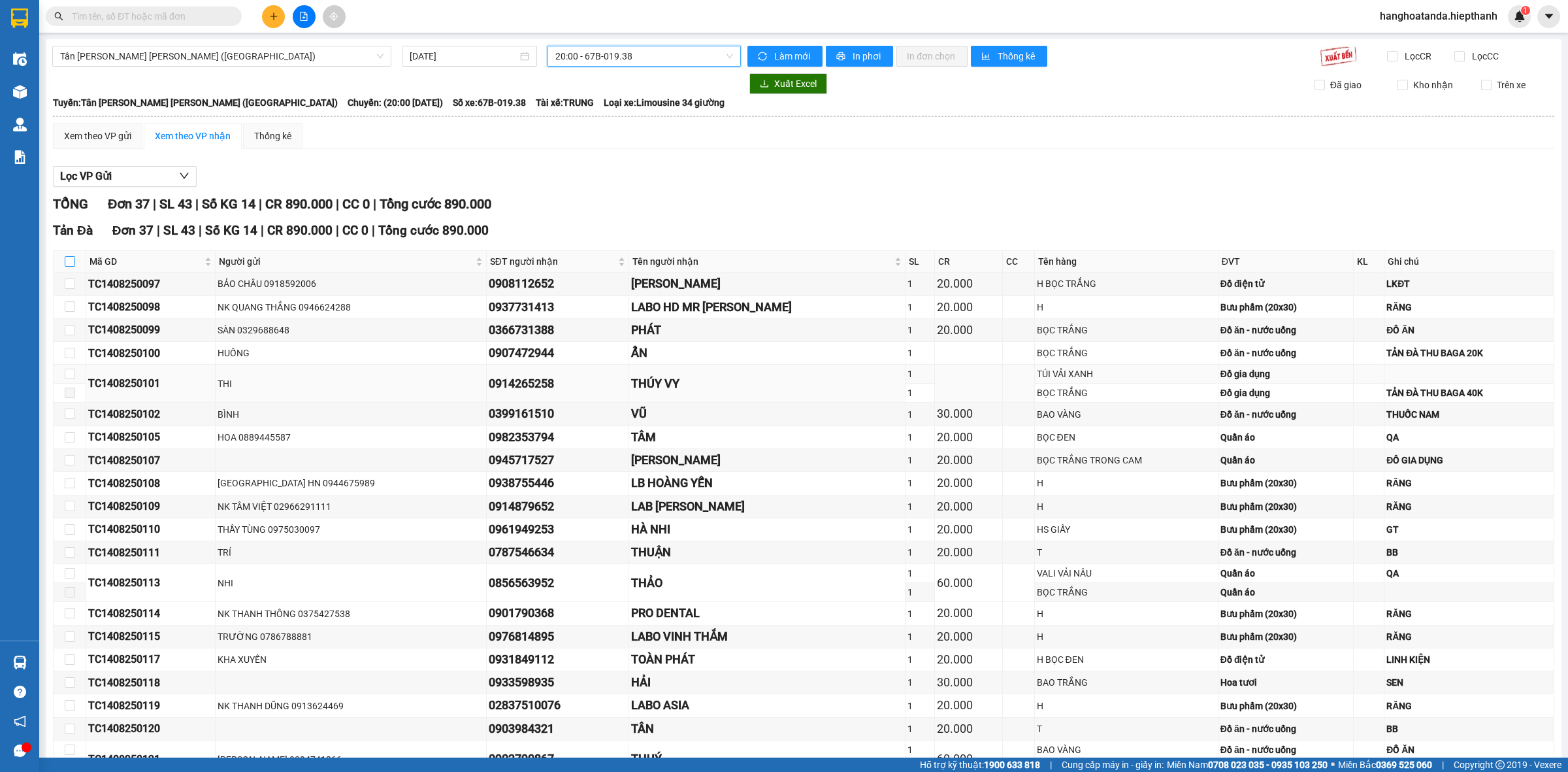
checkbox input "true"
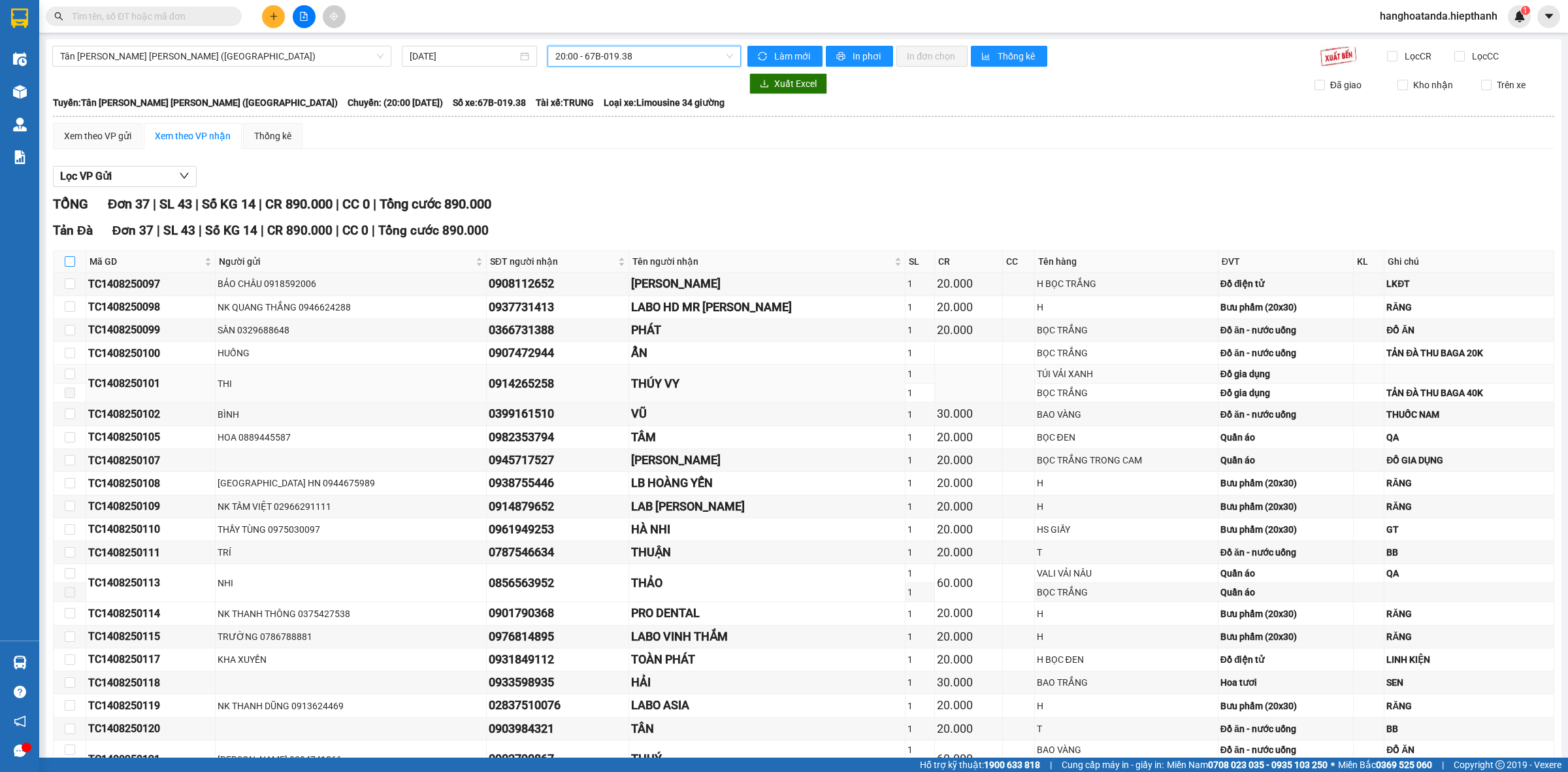
checkbox input "true"
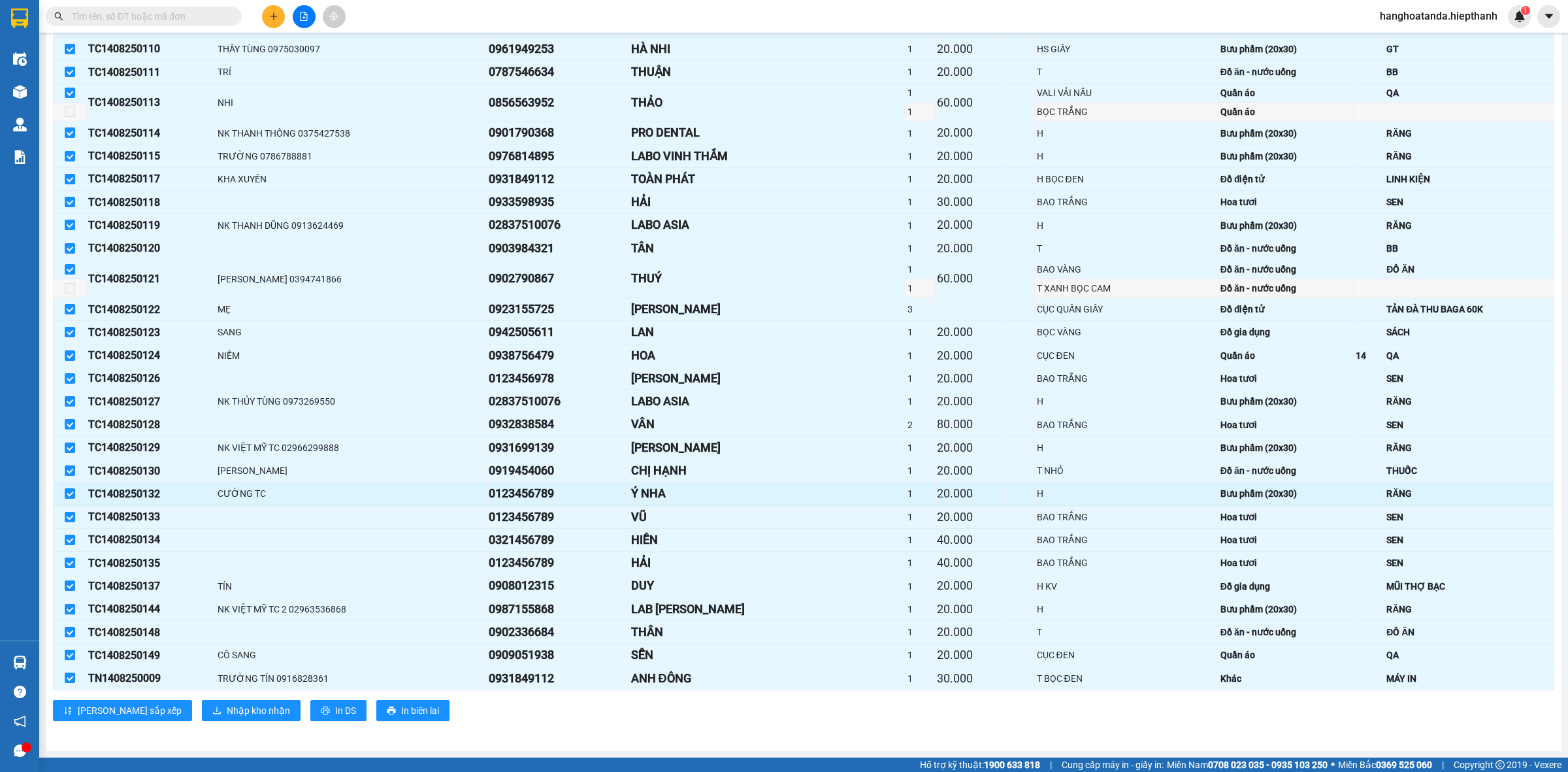
scroll to position [487, 0]
click at [227, 707] on span "Nhập kho nhận" at bounding box center [258, 711] width 63 height 14
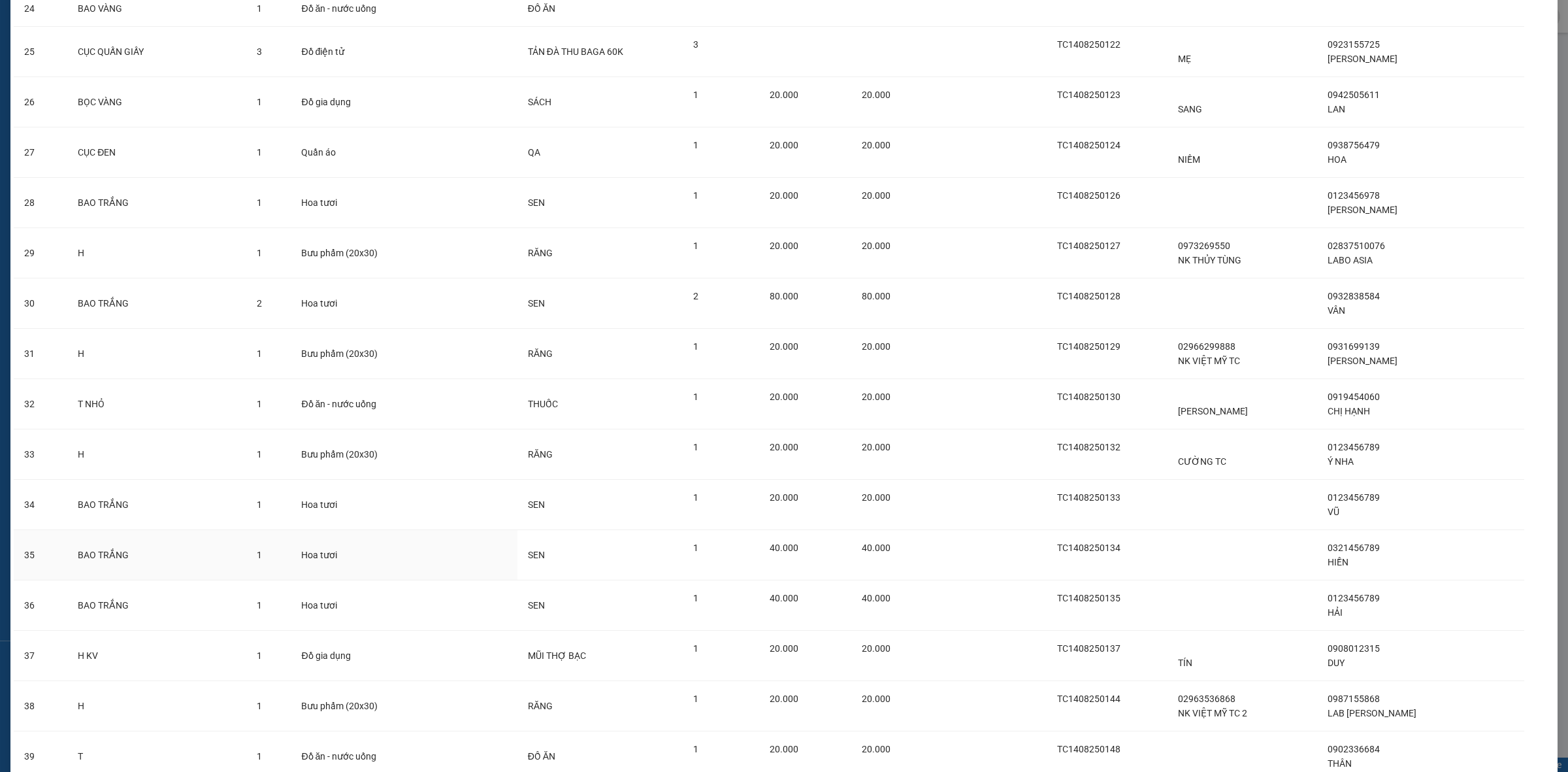
scroll to position [1366, 0]
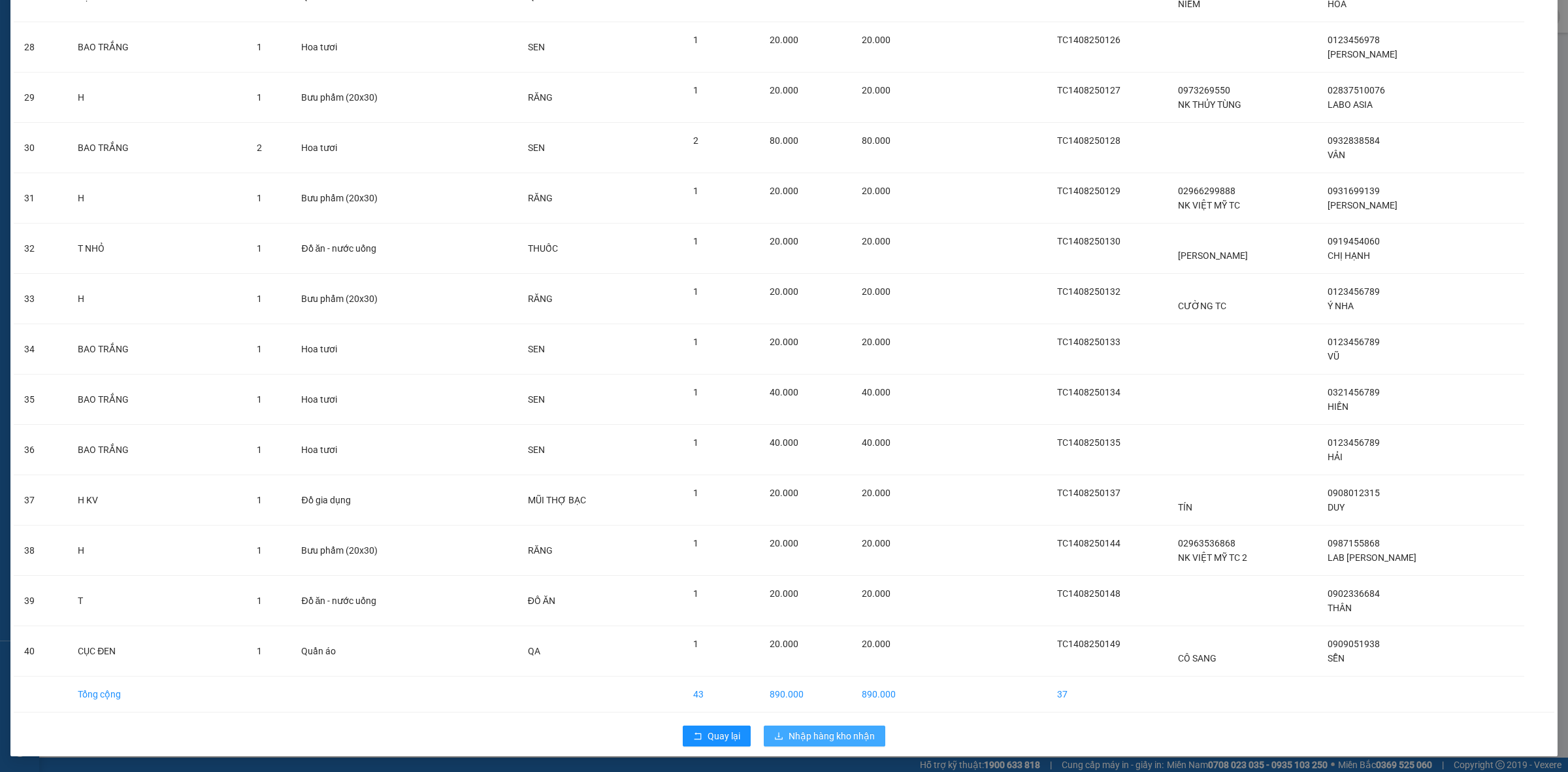
click at [817, 743] on span "Nhập hàng kho nhận" at bounding box center [832, 736] width 86 height 14
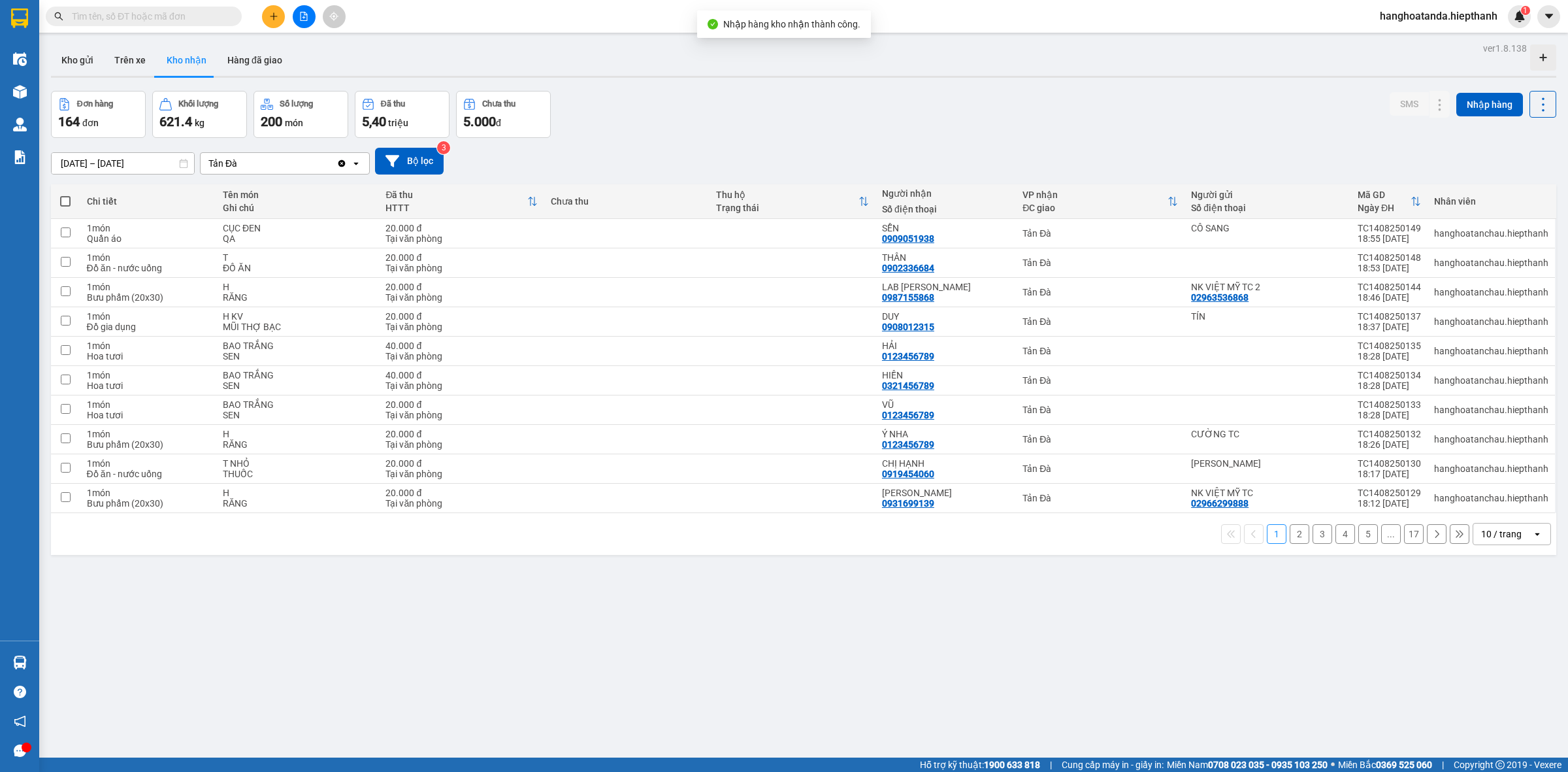
click at [187, 17] on input "text" at bounding box center [149, 16] width 154 height 14
